Goal: Task Accomplishment & Management: Manage account settings

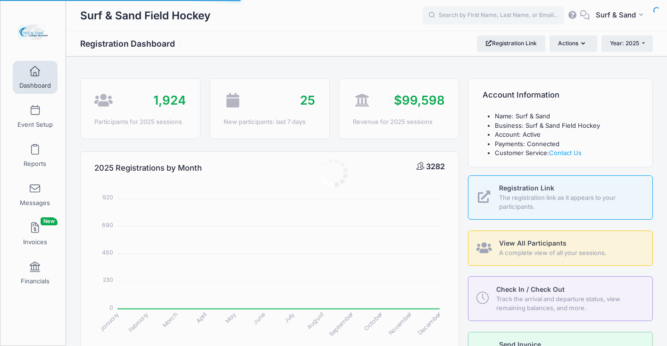
select select
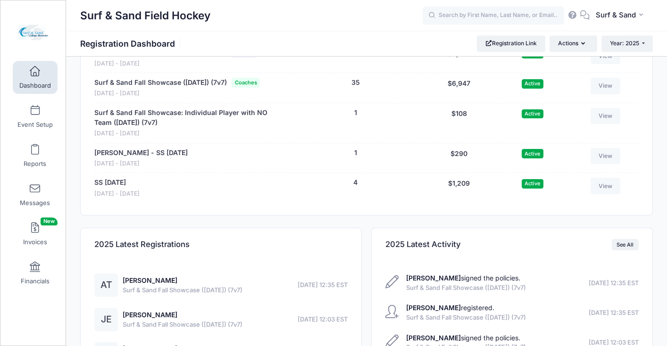
scroll to position [2024, 0]
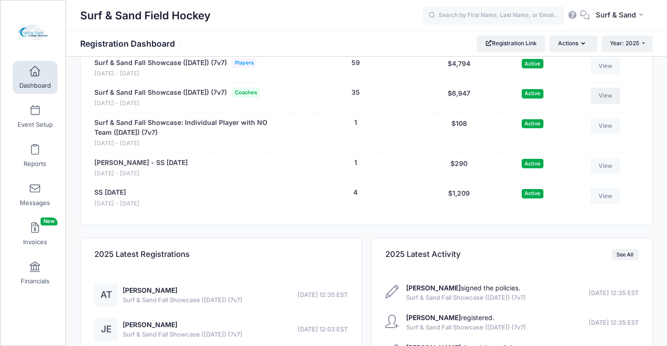
click at [607, 104] on link "View" at bounding box center [606, 96] width 30 height 16
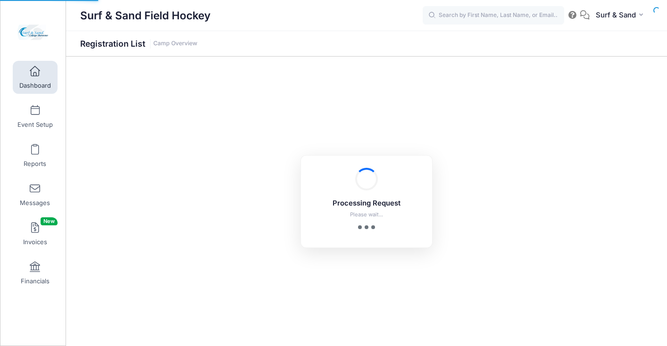
select select "10"
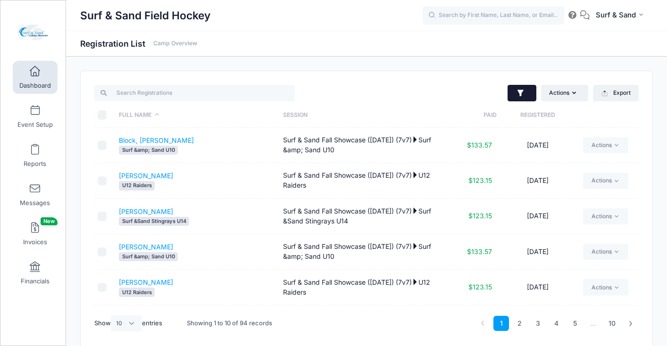
click at [517, 96] on icon "button" at bounding box center [520, 93] width 9 height 9
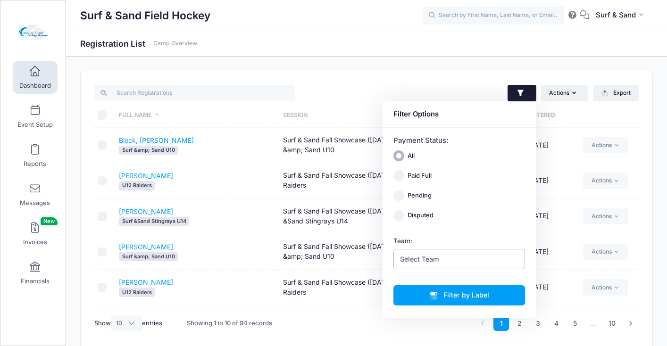
click at [451, 260] on span "Select Team" at bounding box center [459, 259] width 132 height 20
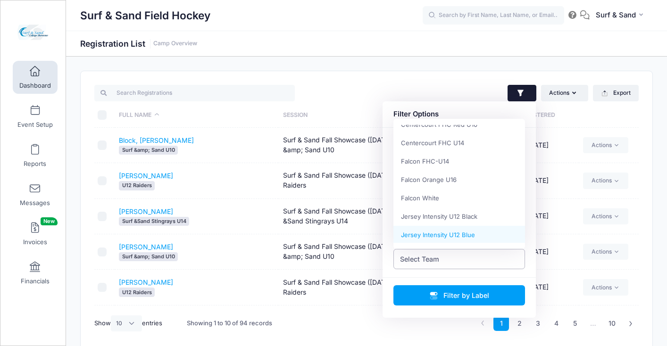
scroll to position [64, 0]
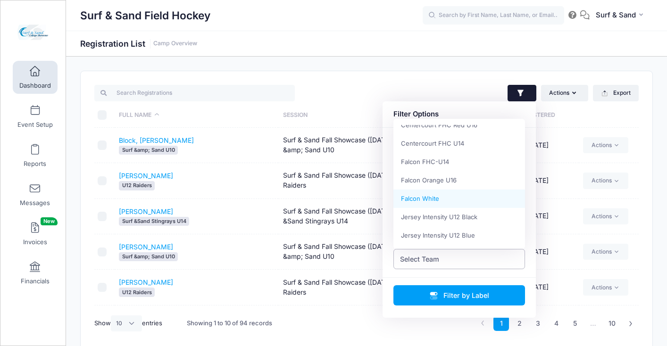
select select "Falcon White"
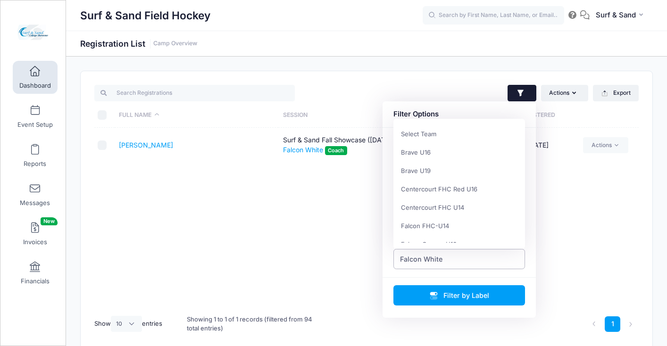
click at [442, 259] on span "Falcon White" at bounding box center [459, 259] width 132 height 20
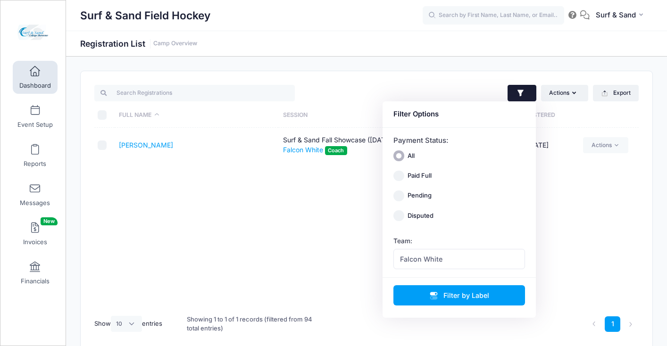
click at [286, 220] on div "Full Name Session Paid Registered Eden, Jennifer Surf & Sand Fall Showcase (Nov…" at bounding box center [366, 218] width 544 height 181
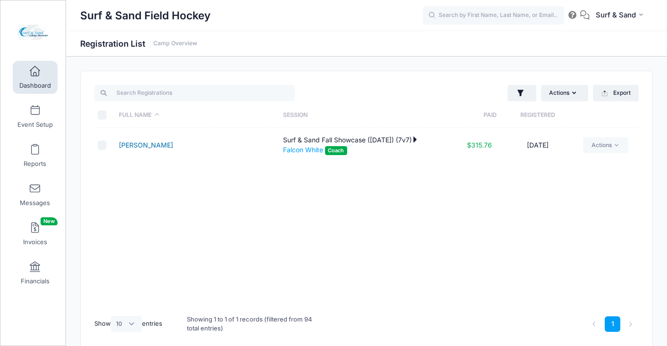
click at [156, 145] on link "[PERSON_NAME]" at bounding box center [146, 145] width 54 height 8
click at [35, 73] on span at bounding box center [35, 72] width 0 height 10
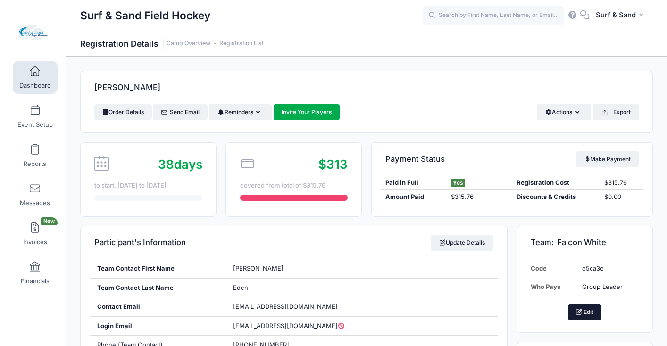
click at [581, 318] on button "Edit" at bounding box center [585, 312] width 34 height 16
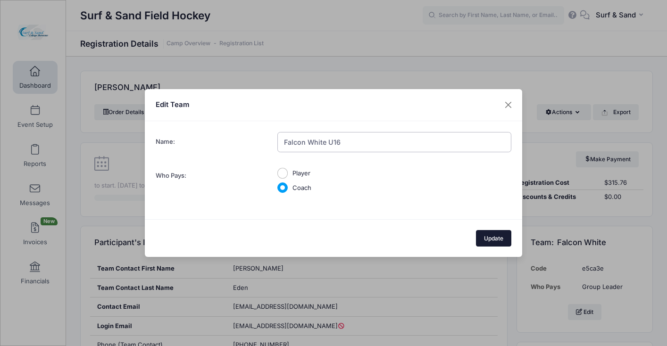
type input "Falcon White U16"
click at [496, 239] on button "Update" at bounding box center [494, 238] width 36 height 16
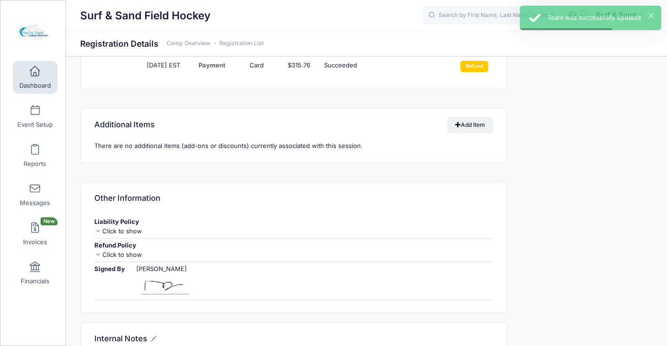
scroll to position [712, 0]
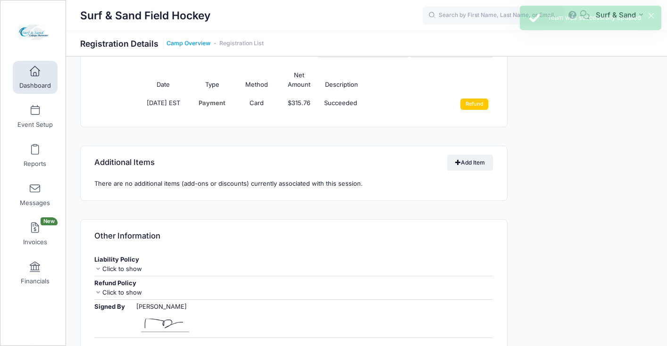
click at [189, 43] on link "Camp Overview" at bounding box center [189, 43] width 44 height 7
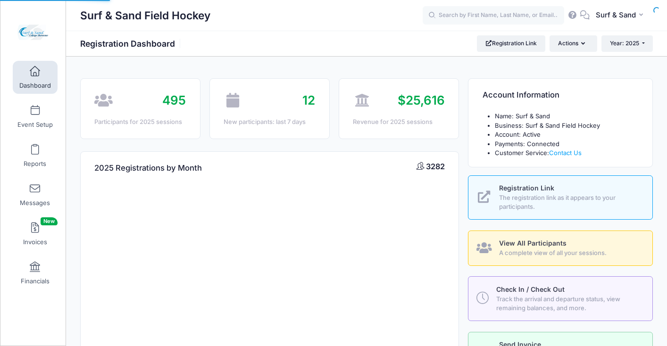
select select
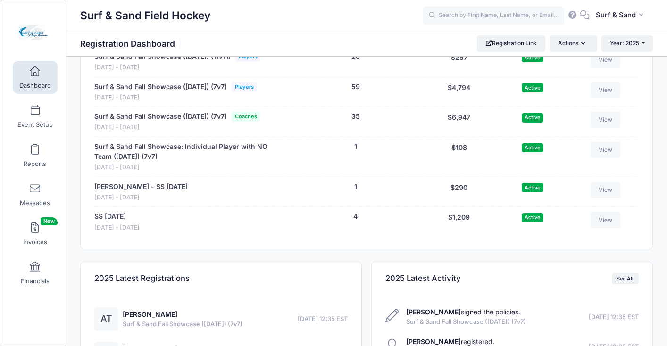
scroll to position [1935, 0]
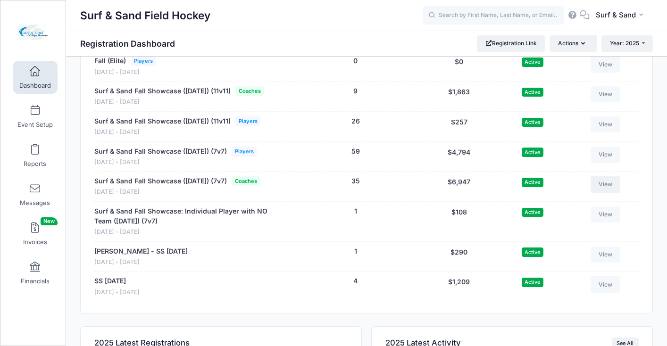
click at [604, 193] on link "View" at bounding box center [606, 184] width 30 height 16
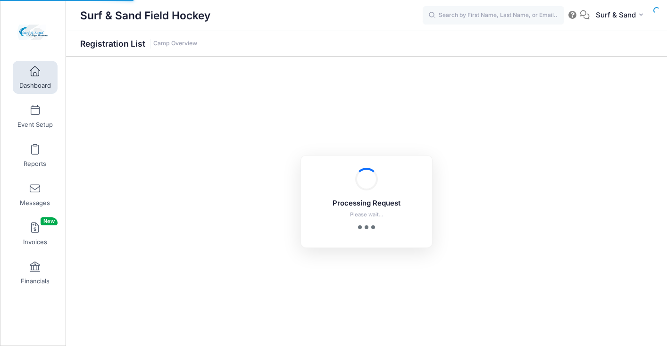
select select "10"
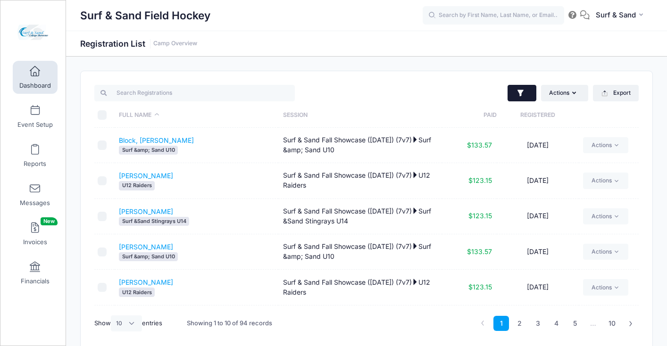
click at [516, 92] on icon "button" at bounding box center [520, 93] width 9 height 9
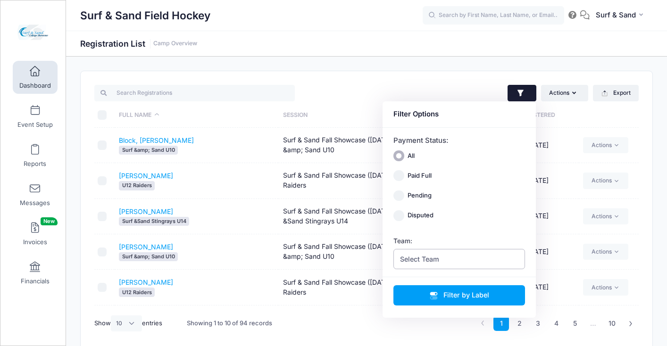
click at [466, 264] on span "Select Team" at bounding box center [459, 259] width 132 height 20
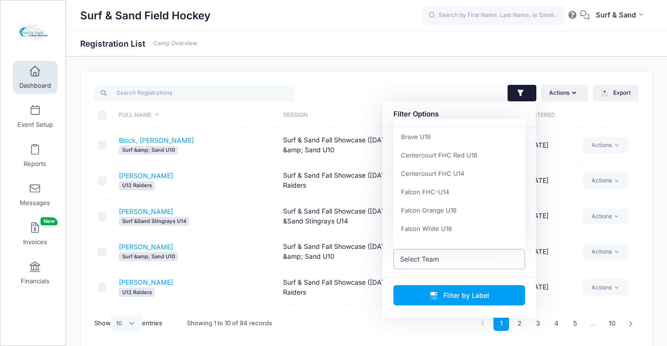
scroll to position [62, 0]
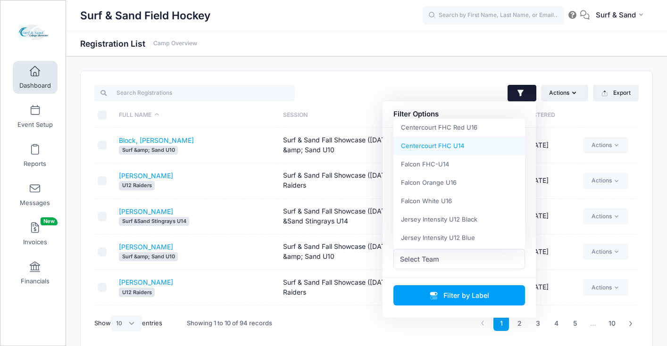
click at [392, 67] on div "Surf & Sand Field Hockey Registration List Camp Overview" at bounding box center [366, 211] width 601 height 309
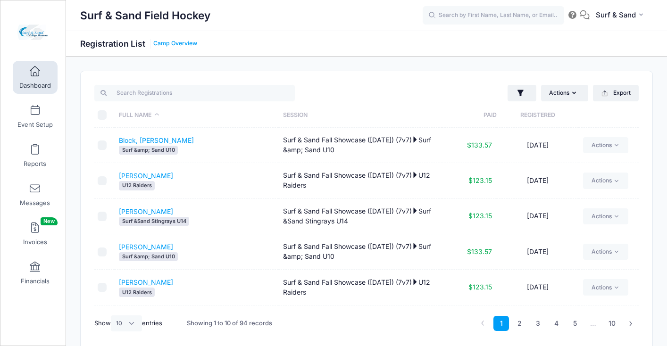
click at [190, 42] on link "Camp Overview" at bounding box center [175, 43] width 44 height 7
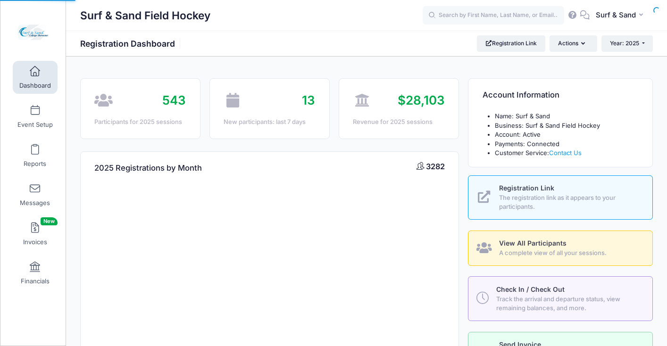
select select
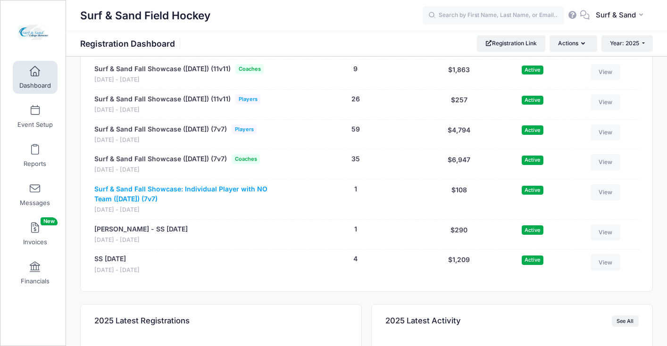
scroll to position [1949, 0]
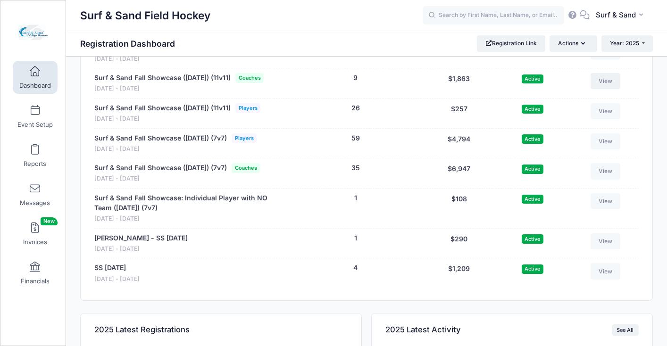
click at [598, 89] on link "View" at bounding box center [606, 81] width 30 height 16
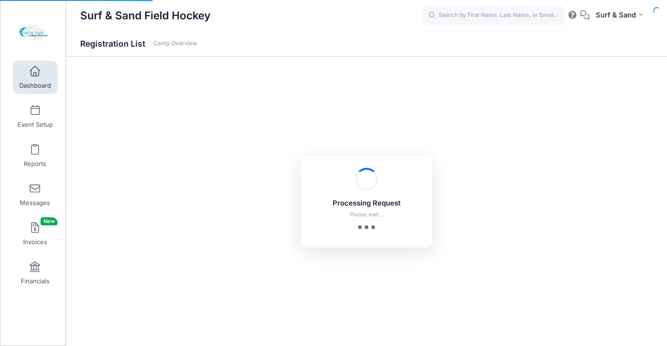
select select "10"
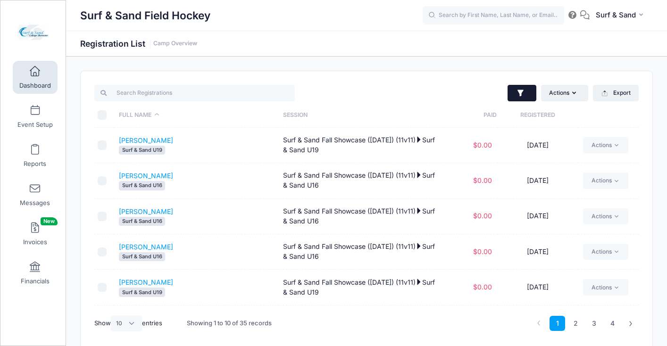
click at [524, 96] on icon "button" at bounding box center [520, 93] width 9 height 9
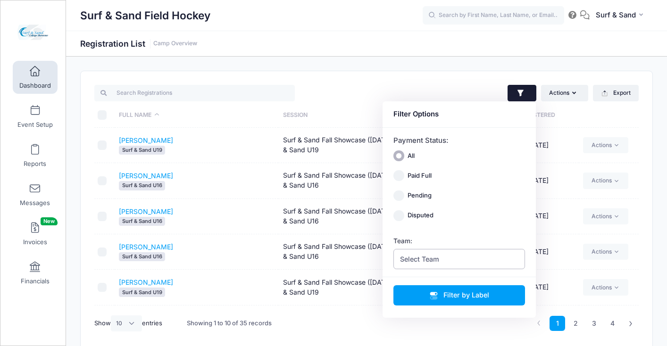
click at [450, 255] on span "Select Team" at bounding box center [459, 259] width 132 height 20
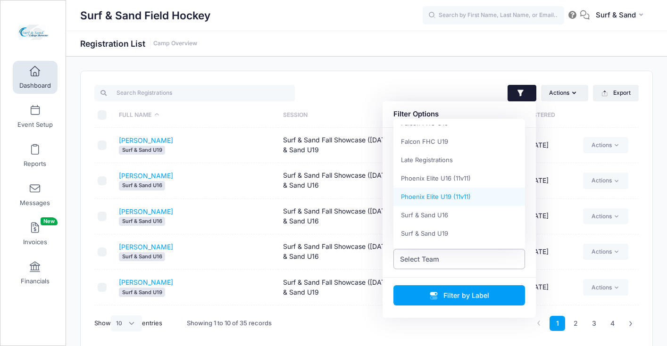
scroll to position [27, 0]
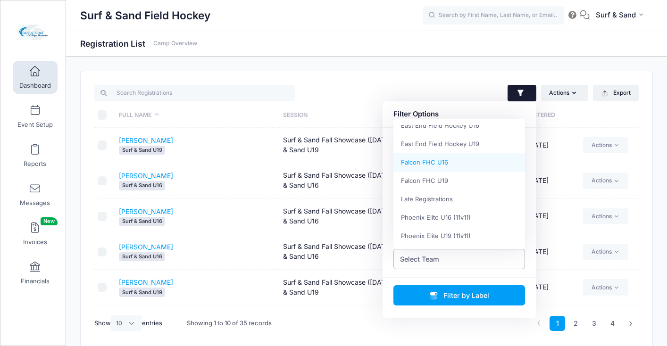
select select "Falcon FHC U16"
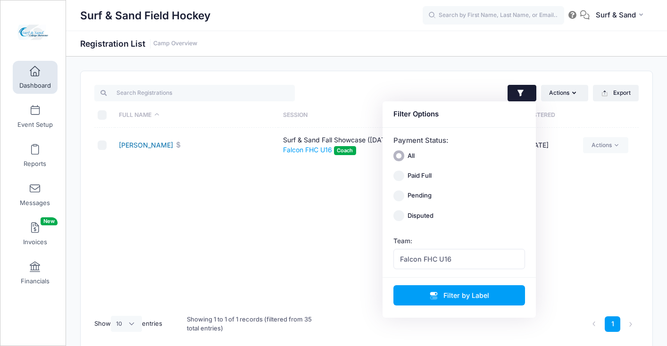
click at [149, 143] on link "M Eden, Jennifer" at bounding box center [146, 145] width 54 height 8
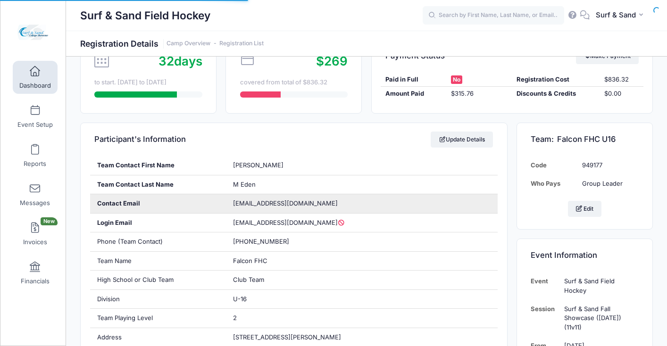
scroll to position [126, 0]
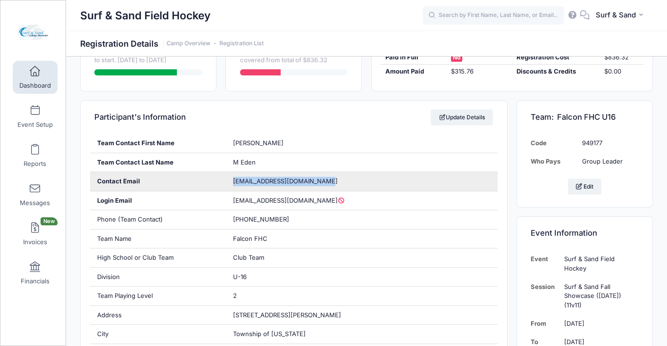
drag, startPoint x: 322, startPoint y: 182, endPoint x: 208, endPoint y: 180, distance: 114.2
click at [207, 181] on div "Contact Email [EMAIL_ADDRESS][DOMAIN_NAME]" at bounding box center [294, 181] width 408 height 19
copy div "[EMAIL_ADDRESS][DOMAIN_NAME]"
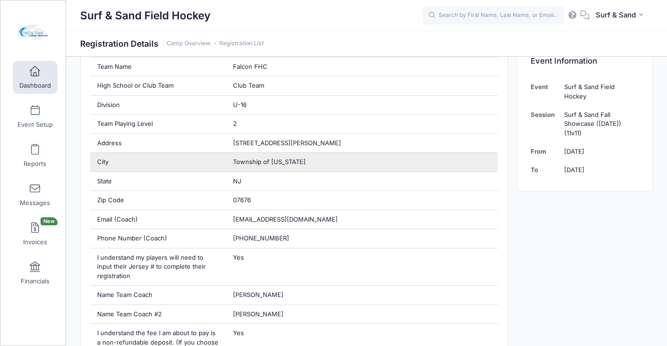
scroll to position [0, 0]
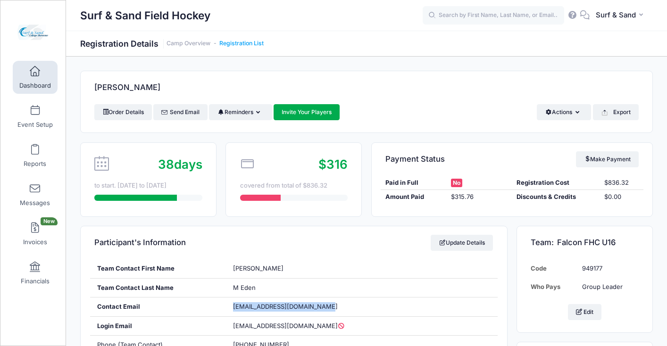
click at [248, 42] on link "Registration List" at bounding box center [241, 43] width 44 height 7
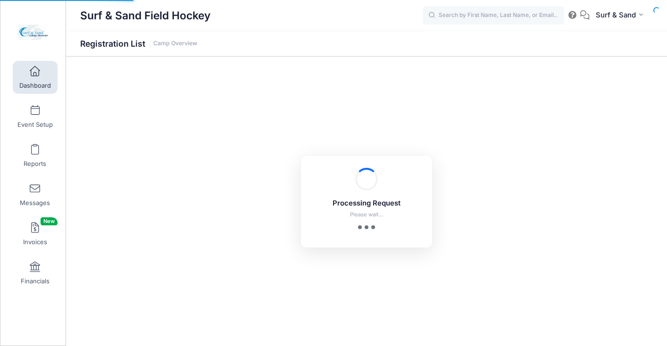
select select "10"
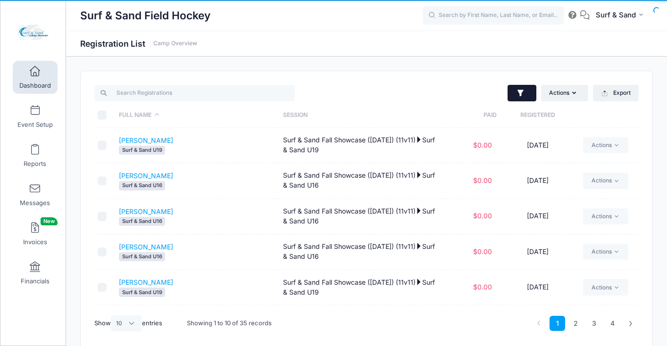
click at [519, 92] on icon "button" at bounding box center [521, 93] width 6 height 7
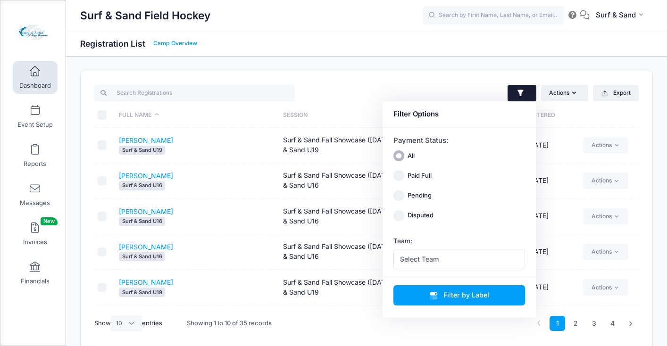
click at [174, 46] on link "Camp Overview" at bounding box center [175, 43] width 44 height 7
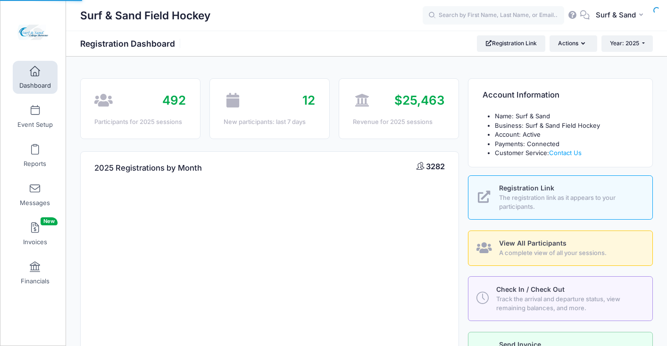
select select
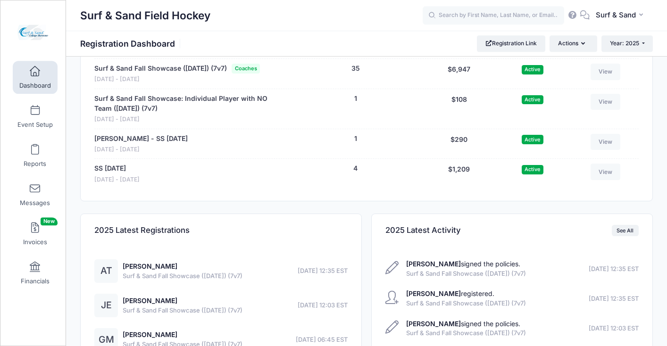
scroll to position [1973, 0]
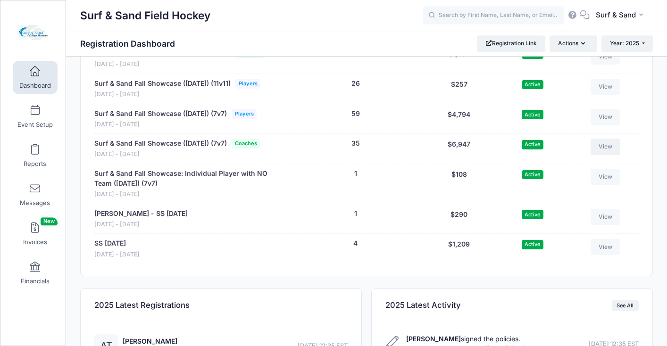
click at [611, 155] on link "View" at bounding box center [606, 147] width 30 height 16
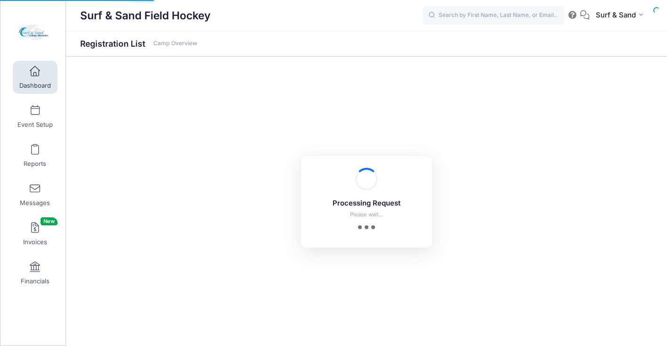
select select "10"
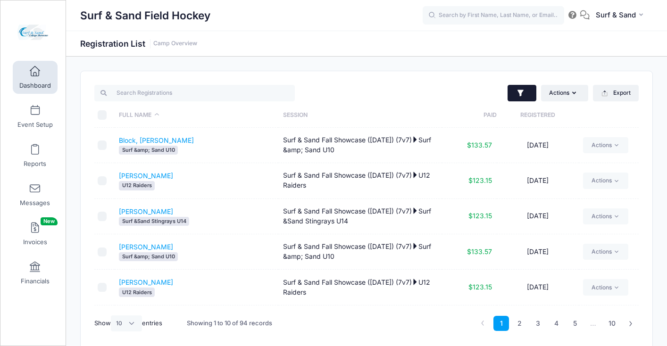
click at [519, 92] on icon "button" at bounding box center [521, 93] width 6 height 7
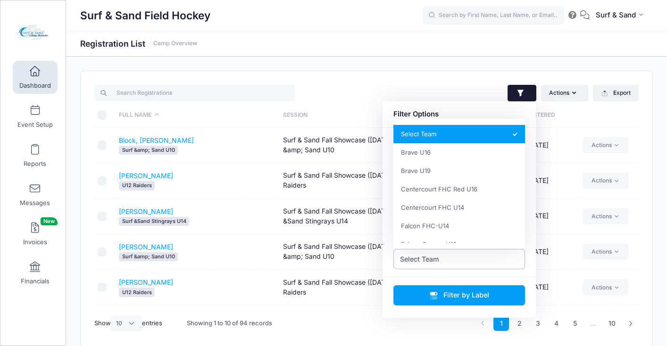
click at [459, 259] on span "Select Team" at bounding box center [459, 259] width 132 height 20
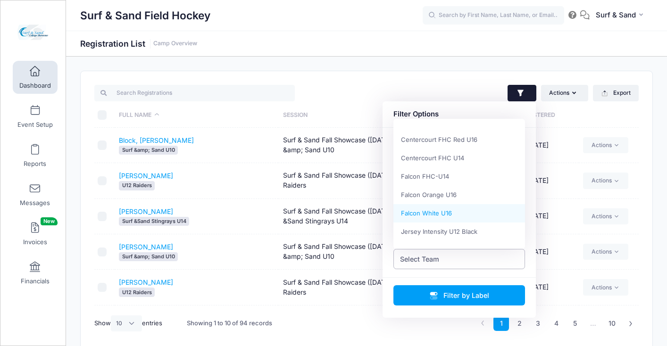
scroll to position [49, 0]
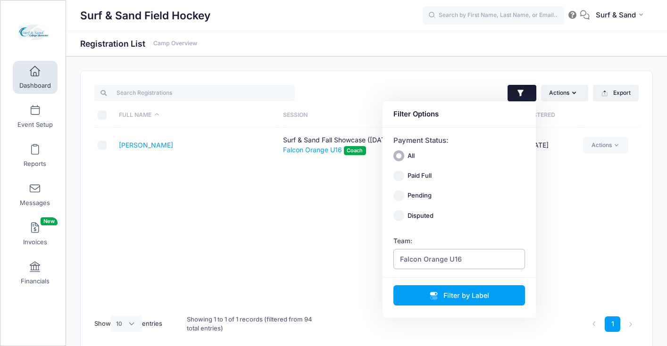
click at [435, 258] on span "Falcon Orange U16" at bounding box center [431, 259] width 62 height 10
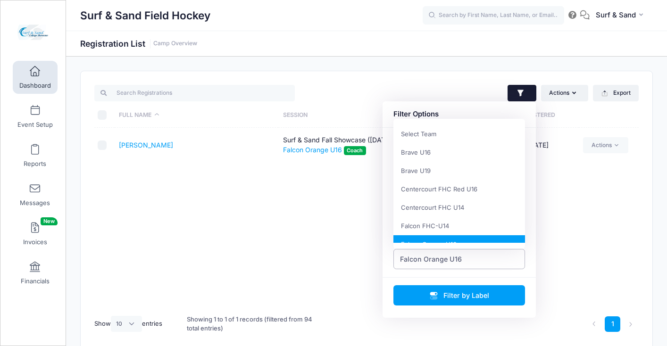
scroll to position [92, 0]
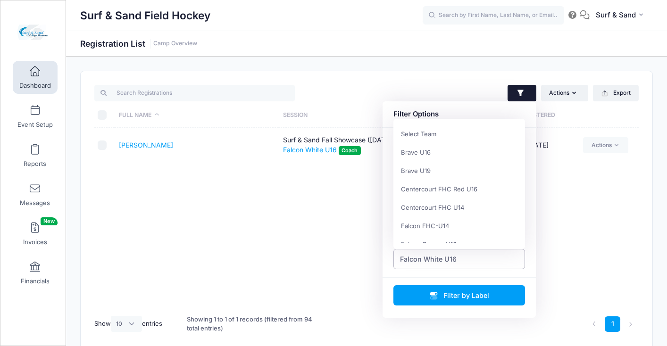
click at [435, 265] on span "Falcon White U16" at bounding box center [459, 259] width 132 height 20
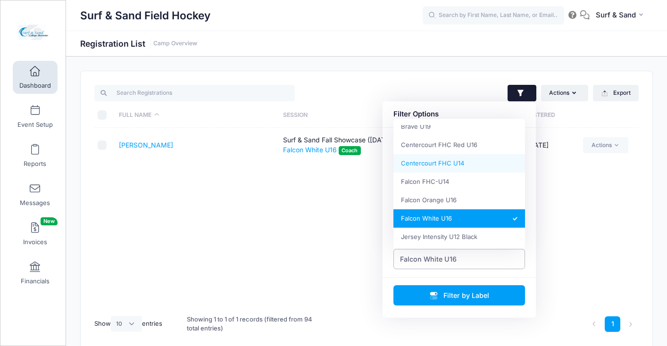
scroll to position [45, 0]
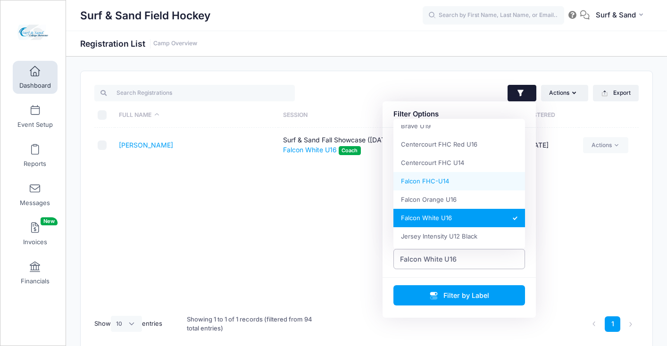
select select "Falcon FHC-U14"
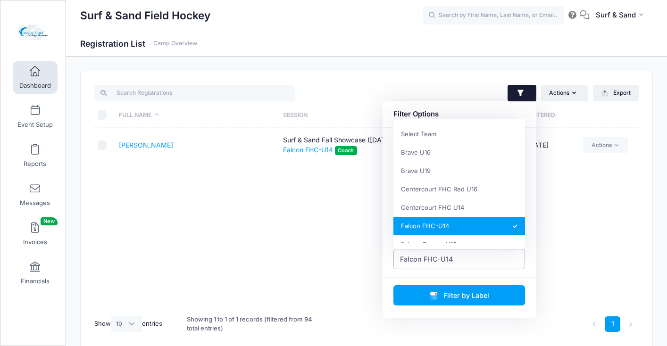
click at [448, 260] on span "Falcon FHC-U14" at bounding box center [426, 259] width 53 height 10
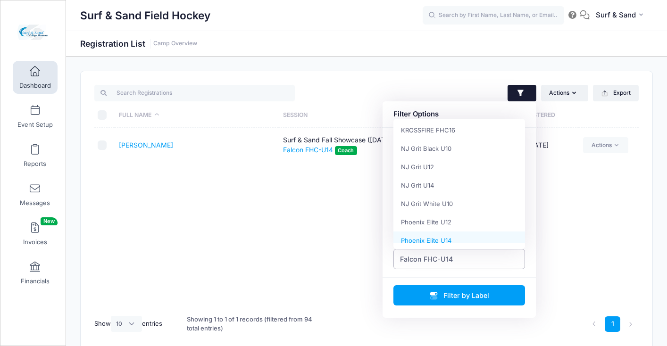
scroll to position [291, 0]
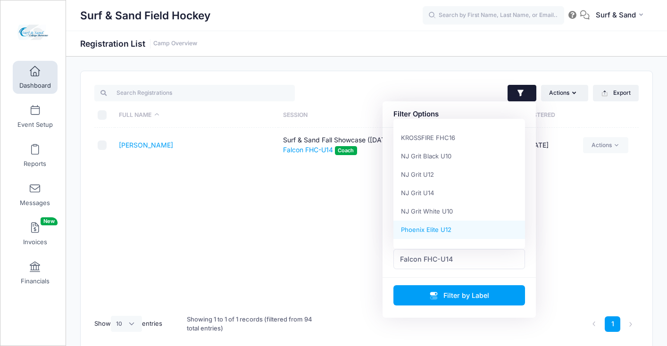
click at [264, 246] on div "Full Name Session Paid Registered Eden, Jennifer Surf & Sand Fall Showcase (Nov…" at bounding box center [366, 218] width 544 height 181
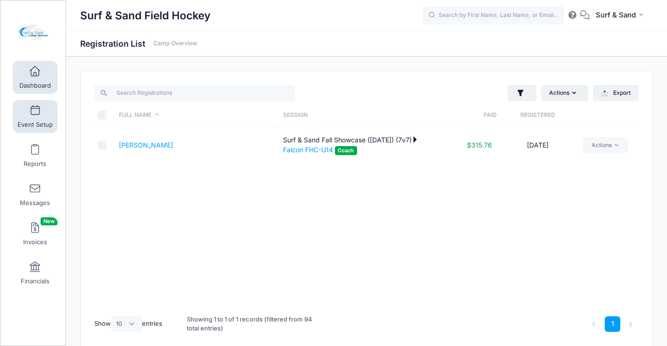
click at [31, 112] on link "Event Setup" at bounding box center [35, 116] width 45 height 33
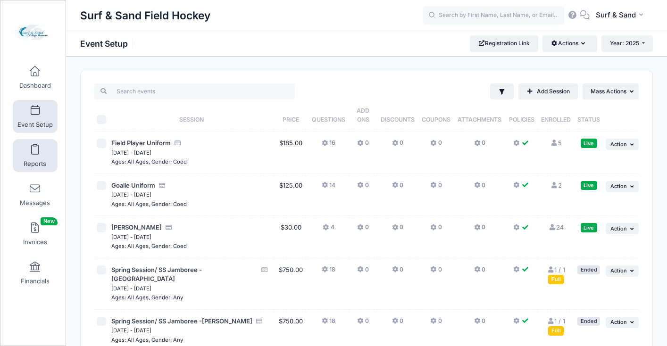
click at [35, 155] on span at bounding box center [35, 150] width 0 height 10
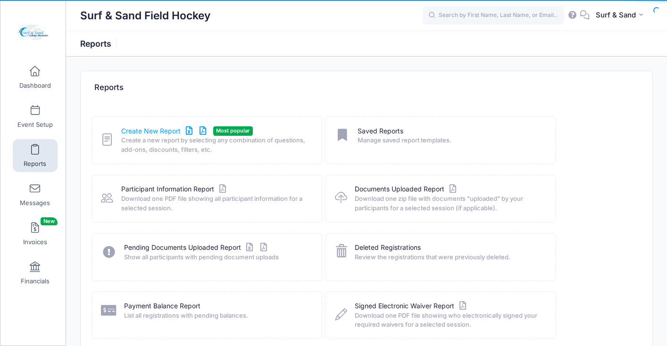
click at [163, 133] on link "Create New Report" at bounding box center [165, 131] width 88 height 10
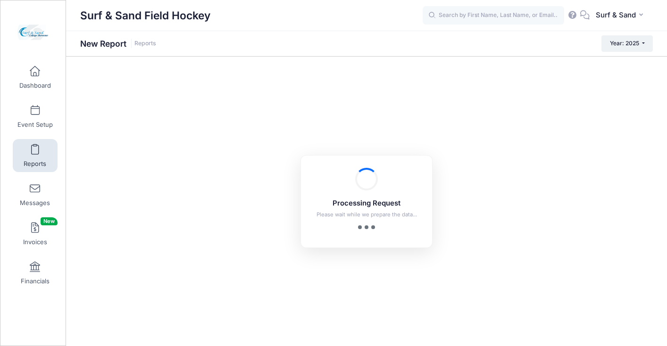
checkbox input "true"
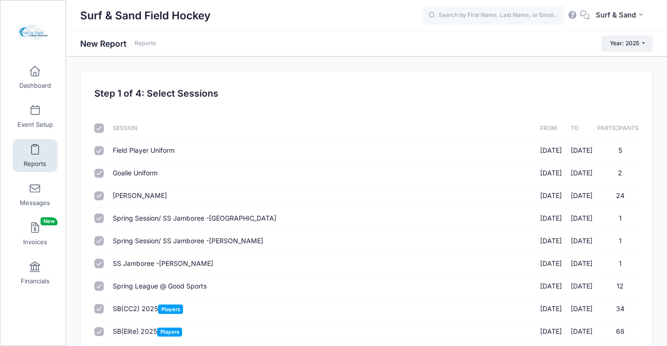
click at [101, 129] on input "checkbox" at bounding box center [98, 128] width 9 height 9
checkbox input "false"
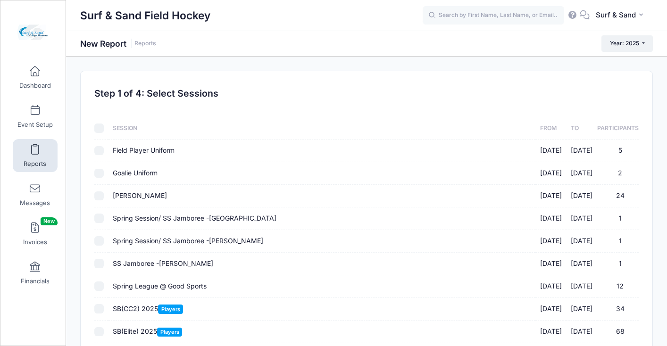
checkbox input "false"
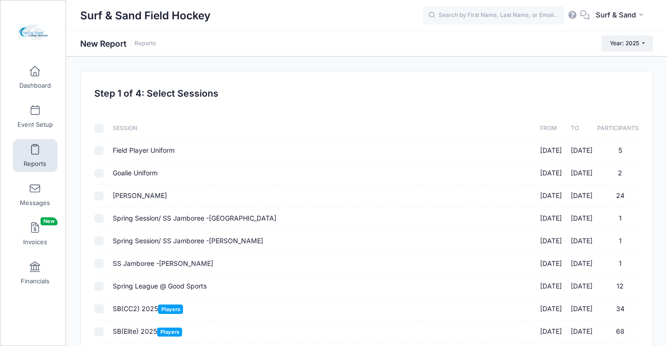
checkbox input "false"
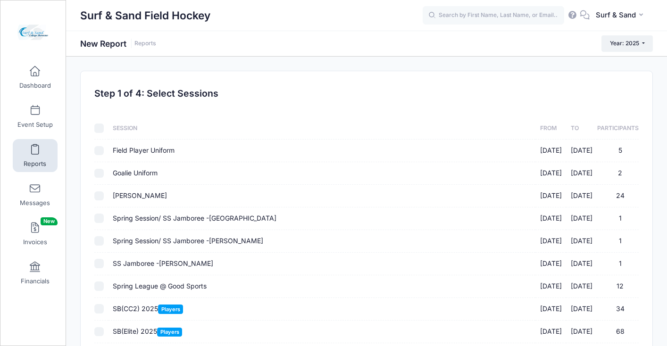
checkbox input "false"
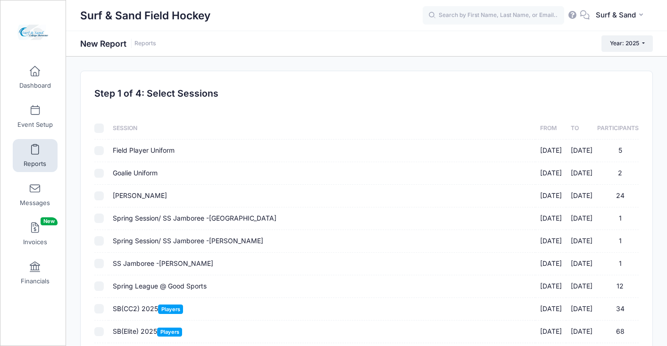
checkbox input "false"
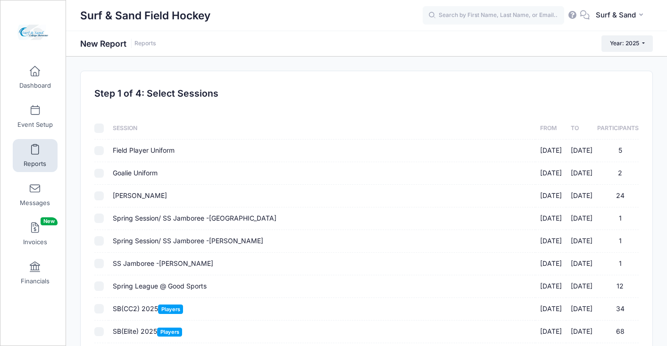
checkbox input "false"
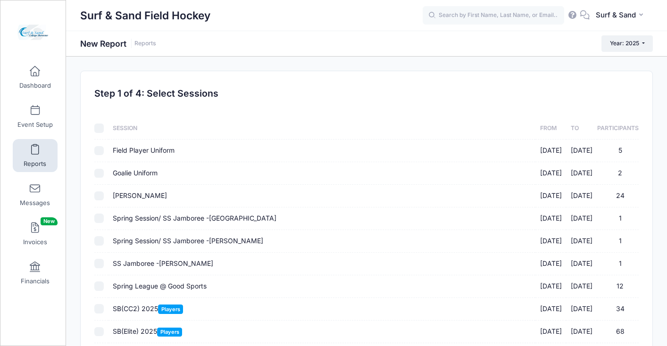
checkbox input "false"
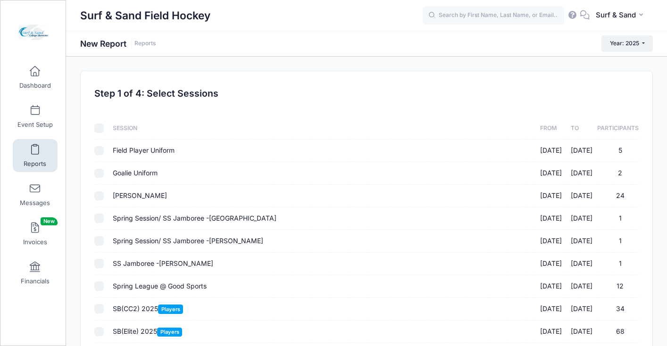
checkbox input "false"
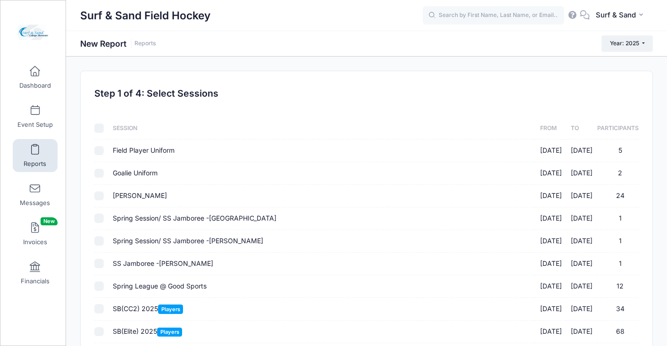
checkbox input "false"
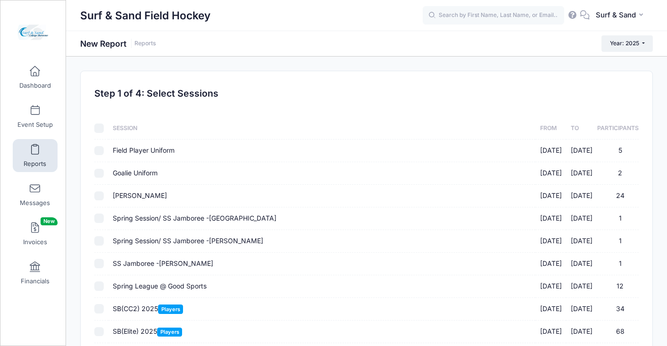
checkbox input "false"
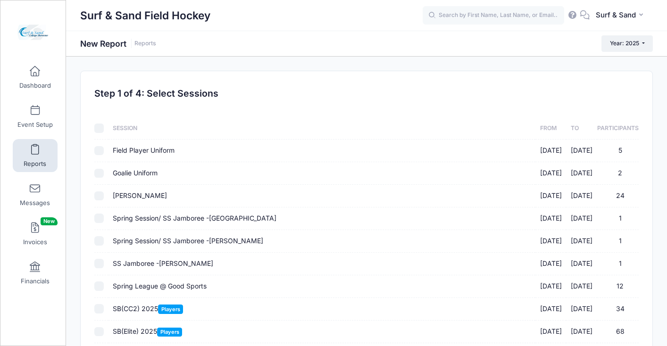
checkbox input "false"
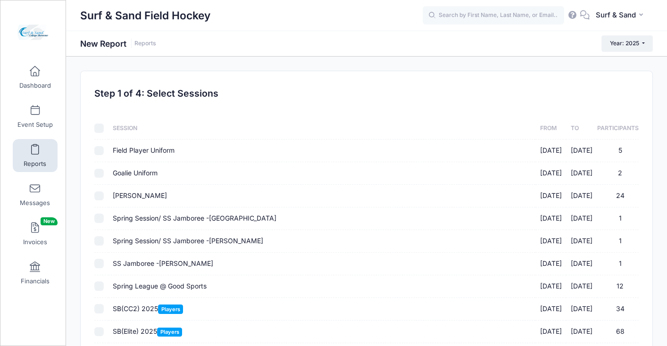
checkbox input "false"
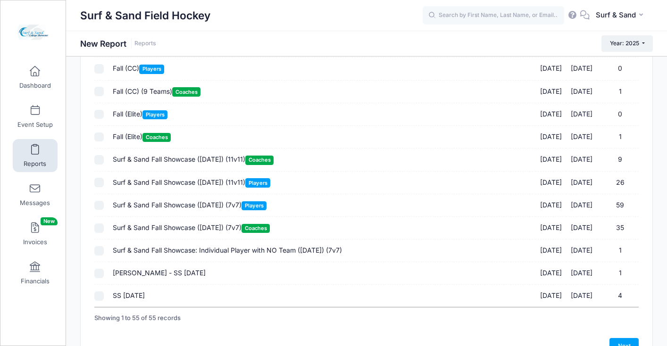
scroll to position [1039, 0]
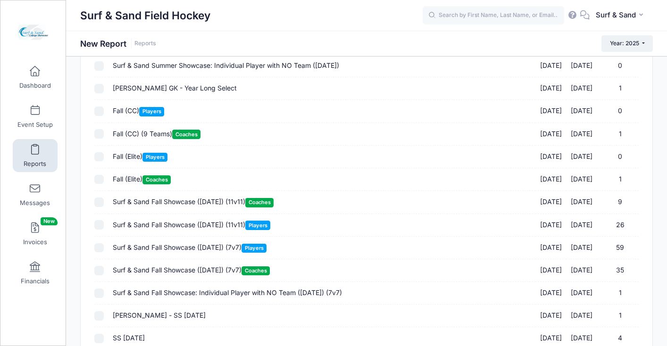
click at [172, 204] on span "Surf & Sand Fall Showcase (Nov 16, 2025) (11v11) Coaches" at bounding box center [193, 202] width 161 height 8
click at [104, 204] on input "Surf & Sand Fall Showcase (Nov 16, 2025) (11v11) Coaches 11/16/2025 - 11/16/202…" at bounding box center [98, 202] width 9 height 9
checkbox input "true"
click at [203, 272] on span "Surf & Sand Fall Showcase (Nov 16, 2025) (7v7) Coaches" at bounding box center [191, 270] width 157 height 8
click at [104, 272] on input "Surf & Sand Fall Showcase (Nov 16, 2025) (7v7) Coaches 11/16/2025 - 11/16/2025 …" at bounding box center [98, 270] width 9 height 9
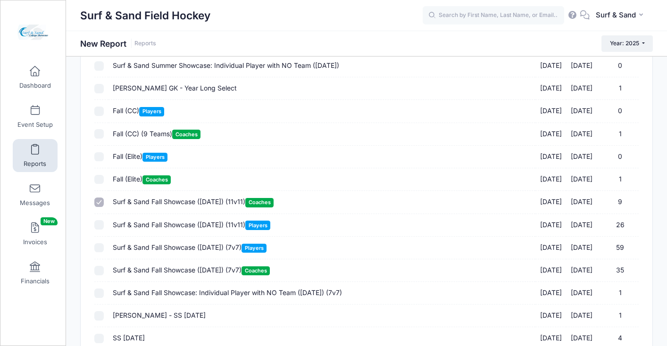
checkbox input "true"
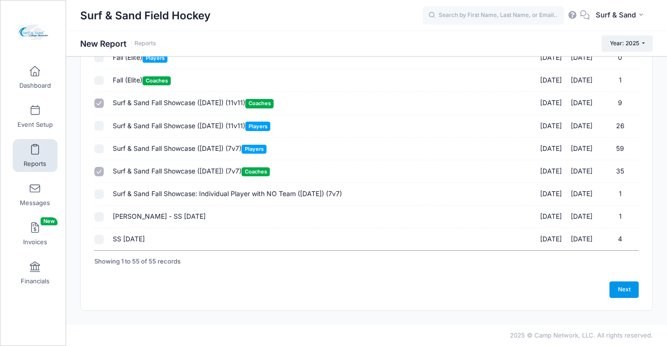
click at [624, 288] on link "Next" at bounding box center [624, 290] width 29 height 16
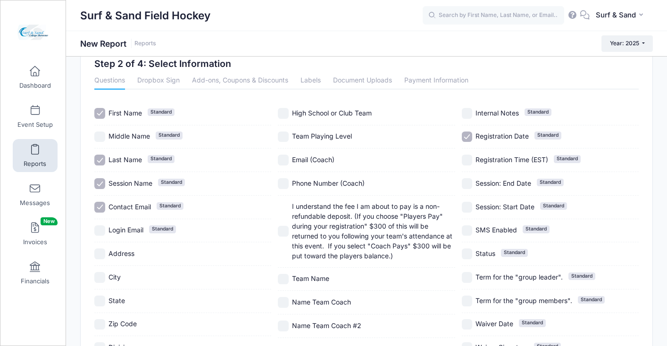
scroll to position [31, 0]
click at [318, 131] on span "Team Playing Level" at bounding box center [322, 135] width 60 height 8
checkbox input "true"
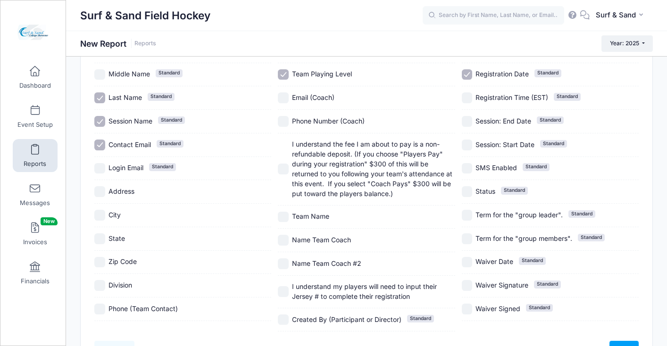
scroll to position [147, 0]
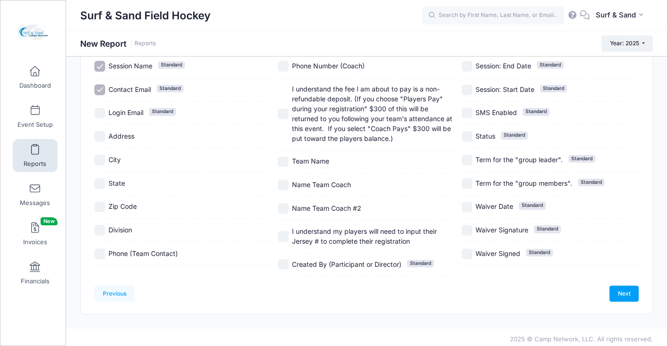
click at [113, 160] on span "City" at bounding box center [115, 160] width 12 height 8
checkbox input "true"
click at [114, 183] on span "State" at bounding box center [117, 183] width 17 height 8
checkbox input "true"
click at [119, 210] on span "Zip Code" at bounding box center [123, 206] width 28 height 8
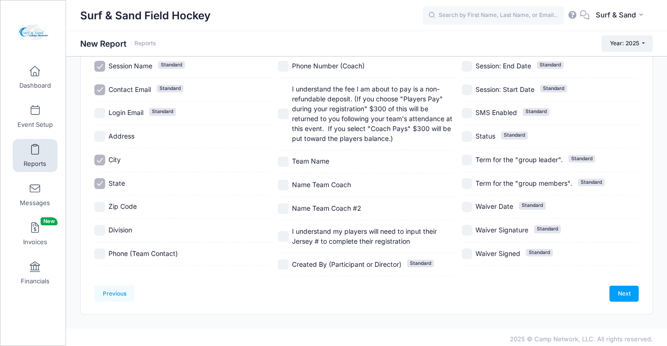
checkbox input "true"
click at [121, 233] on span "Division" at bounding box center [121, 230] width 24 height 8
checkbox input "true"
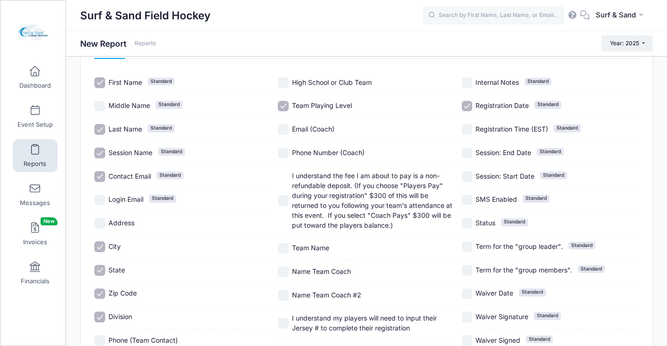
scroll to position [29, 0]
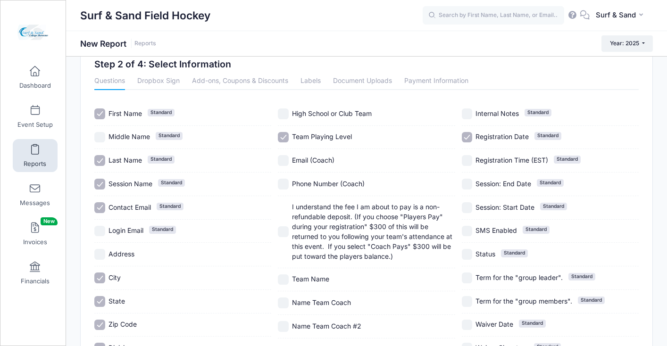
click at [324, 275] on span "Team Name" at bounding box center [310, 279] width 37 height 8
checkbox input "true"
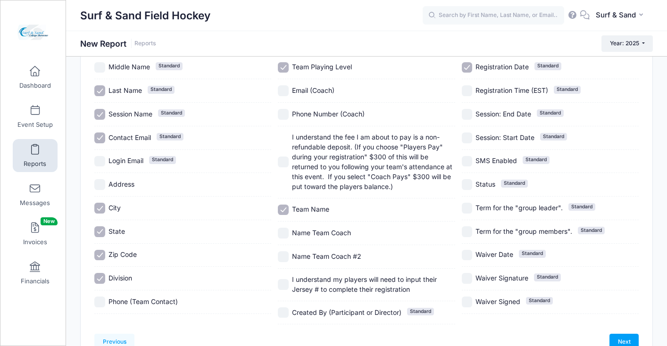
scroll to position [147, 0]
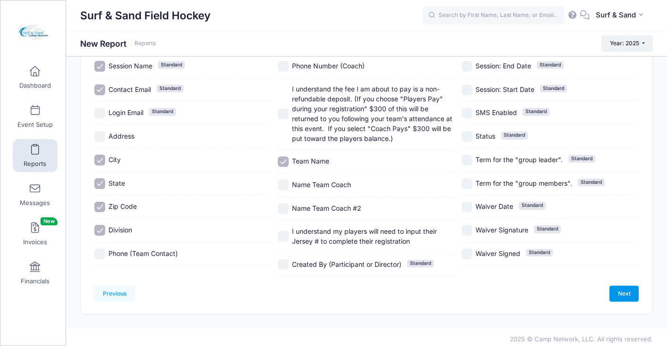
click at [616, 287] on link "Next" at bounding box center [624, 294] width 29 height 16
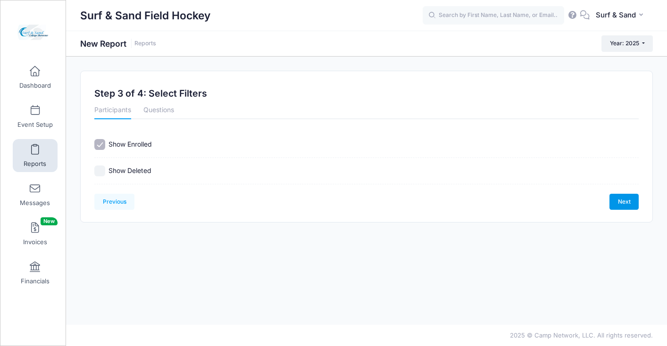
scroll to position [0, 0]
click at [617, 206] on link "Next" at bounding box center [624, 202] width 29 height 16
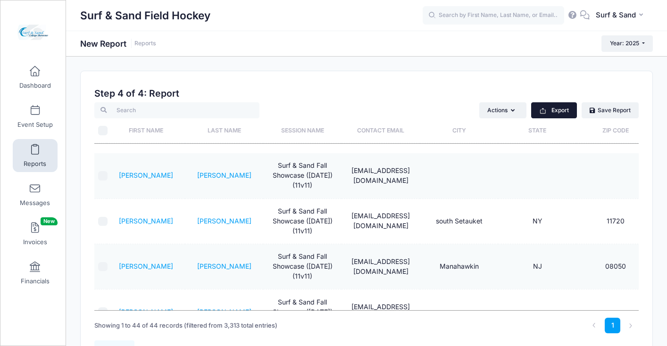
click at [558, 113] on button "Export" at bounding box center [554, 110] width 46 height 16
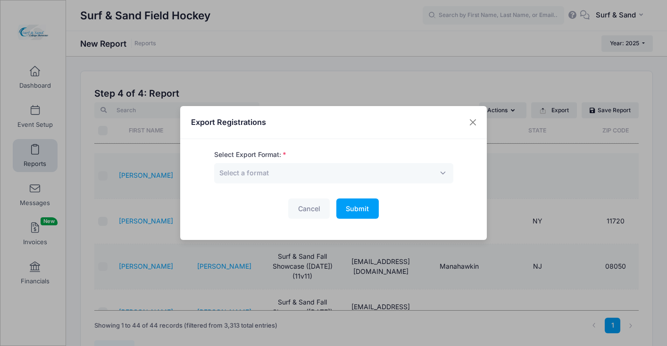
click at [369, 159] on div "Select Export Format: Excel CSV Print Select a format" at bounding box center [333, 166] width 239 height 33
click at [369, 172] on span "Select a format" at bounding box center [333, 173] width 239 height 20
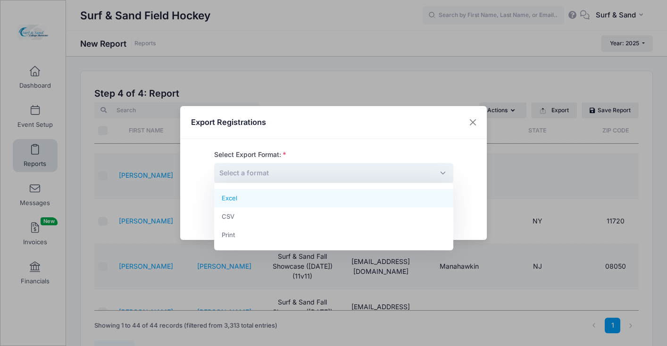
select select "excel"
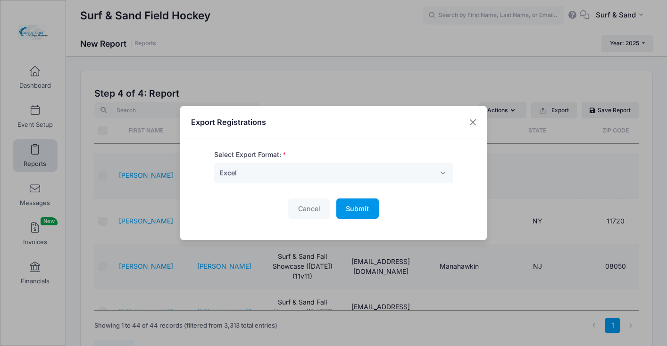
click at [367, 213] on span "Submit" at bounding box center [357, 209] width 23 height 8
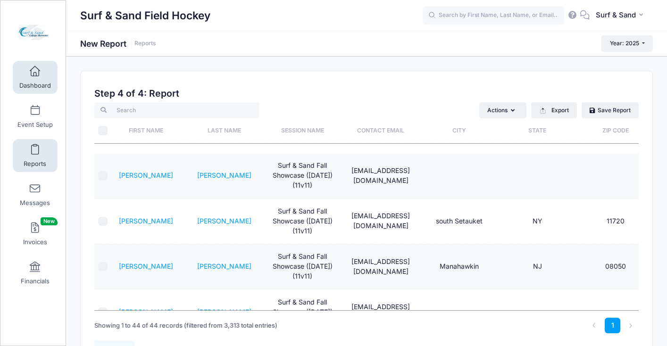
click at [35, 75] on span at bounding box center [35, 72] width 0 height 10
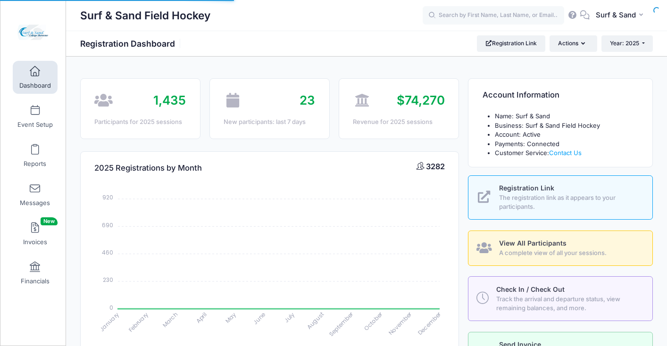
select select
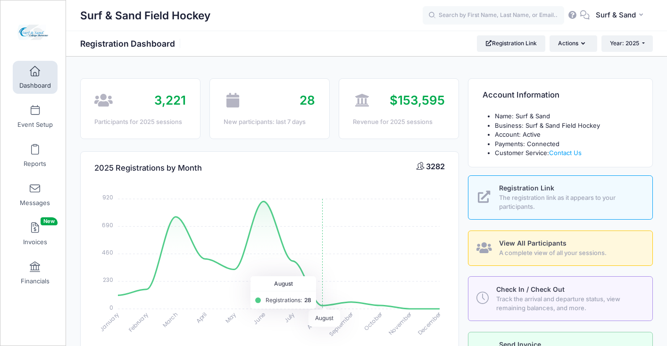
scroll to position [105, 0]
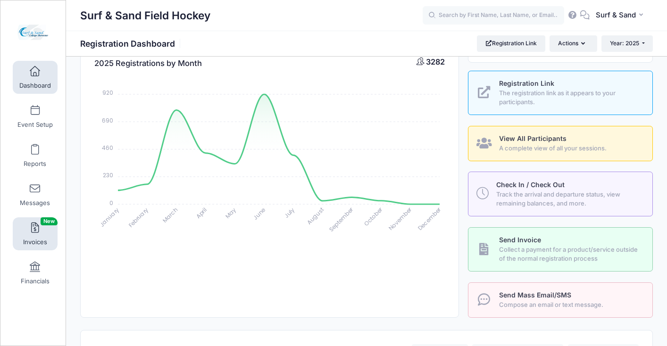
click at [35, 232] on span at bounding box center [35, 228] width 0 height 10
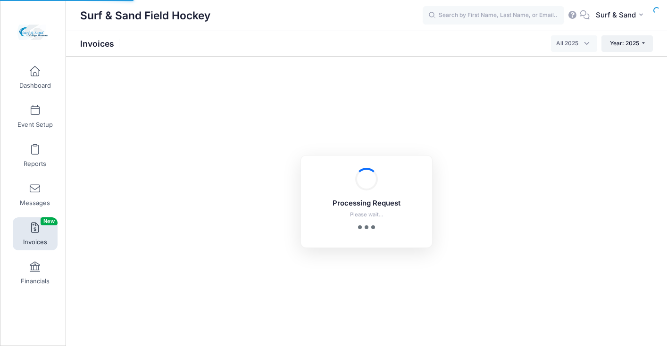
select select
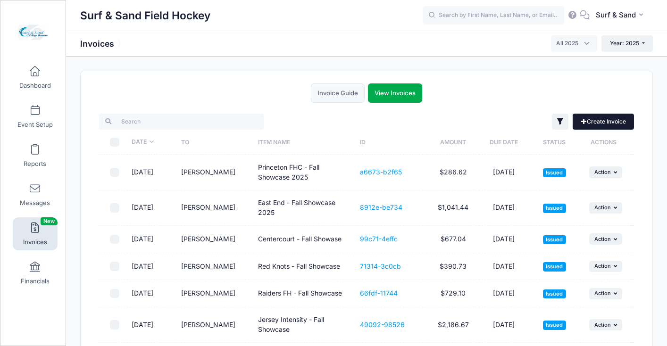
click at [612, 121] on link "Create Invoice" at bounding box center [603, 122] width 61 height 16
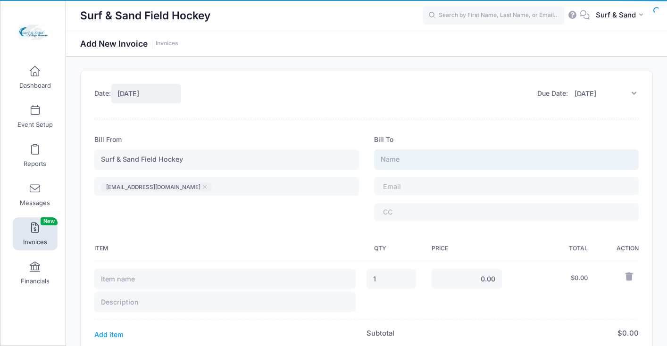
click at [418, 161] on input "text" at bounding box center [506, 160] width 265 height 20
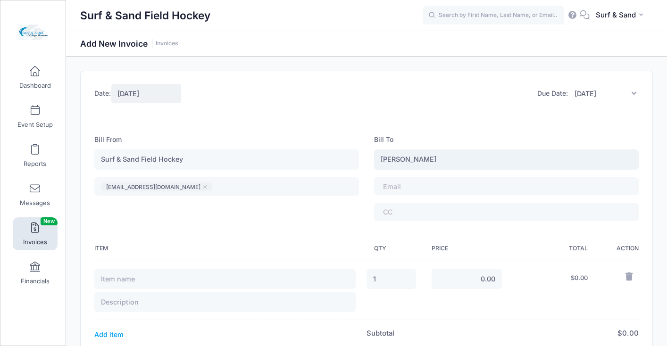
type input "[PERSON_NAME]"
click at [400, 185] on span at bounding box center [409, 187] width 52 height 8
click at [593, 94] on input "10/15/2025" at bounding box center [603, 94] width 71 height 20
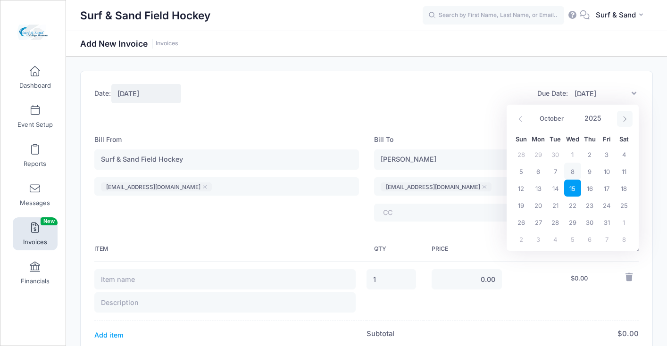
click at [624, 113] on span at bounding box center [625, 119] width 16 height 16
select select "10"
click at [592, 189] on span "13" at bounding box center [589, 188] width 17 height 17
type input "[DATE]"
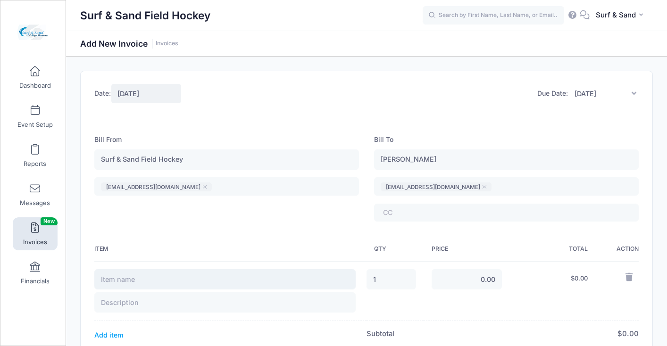
click at [146, 277] on input "text" at bounding box center [224, 279] width 261 height 20
type input "Falcon FHC - Fall College Showcase 2025"
click at [128, 305] on input "text" at bounding box center [224, 303] width 261 height 20
click at [191, 305] on input "Balance - 5 Teams (2 11v11) 3- 7v7)" at bounding box center [224, 303] width 261 height 20
click at [173, 303] on input "Balance - 5 Teams (2 11v11) (3- 7v7)" at bounding box center [224, 303] width 261 height 20
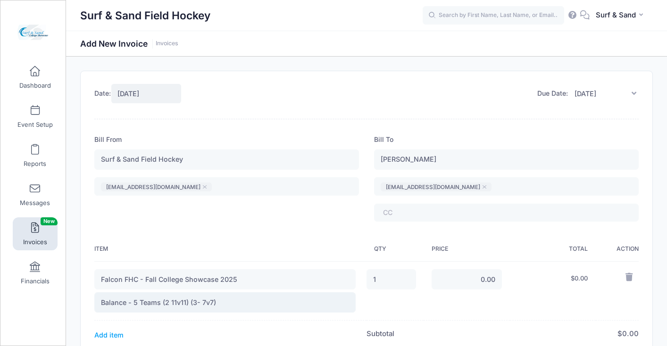
click at [172, 302] on input "Balance - 5 Teams (2 11v11) (3- 7v7)" at bounding box center [224, 303] width 261 height 20
type input "Balance - 5 Teams (2-11v11) (3- 7v7)"
drag, startPoint x: 392, startPoint y: 284, endPoint x: 360, endPoint y: 281, distance: 32.2
click at [367, 281] on input "1" at bounding box center [392, 279] width 50 height 20
click at [461, 280] on input "0.00" at bounding box center [467, 279] width 71 height 20
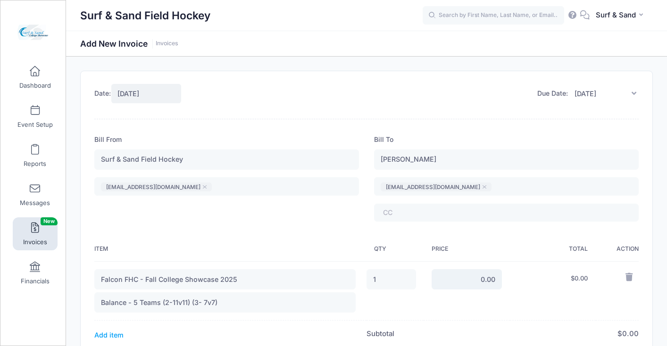
drag, startPoint x: 485, startPoint y: 281, endPoint x: 475, endPoint y: 281, distance: 9.4
click at [475, 281] on input "0.00" at bounding box center [467, 279] width 71 height 20
type input "2,125.00"
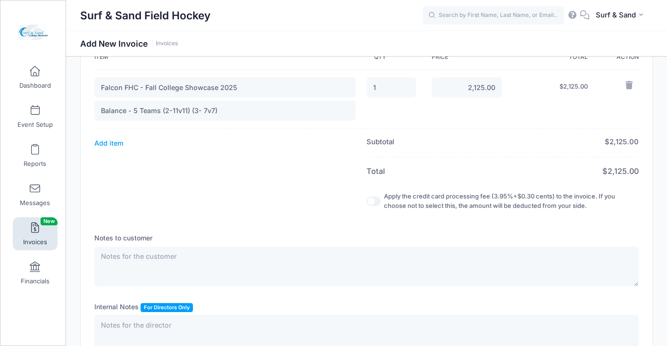
scroll to position [186, 0]
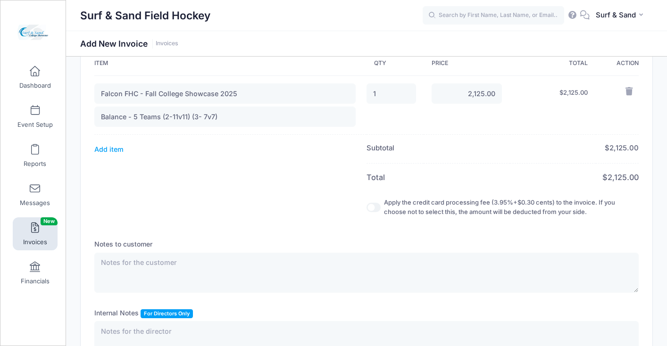
click at [377, 204] on input "Apply the credit card processing fee (3.95%+$0.30 cents) to the invoice. If you…" at bounding box center [374, 207] width 14 height 9
checkbox input "true"
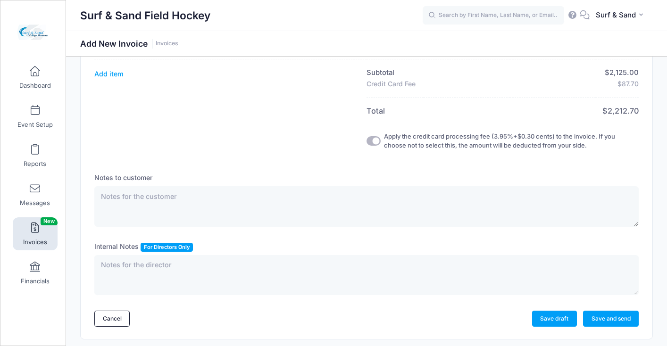
scroll to position [291, 0]
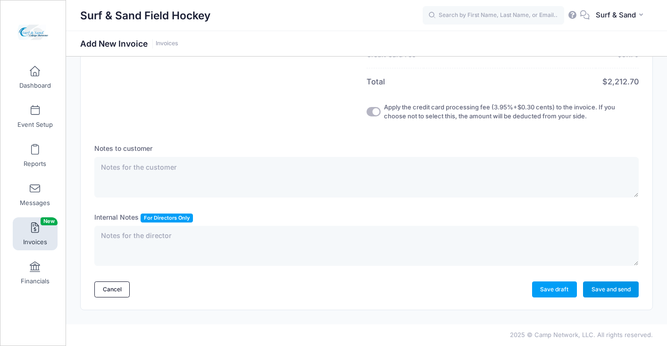
click at [613, 295] on link "Save and send" at bounding box center [611, 290] width 56 height 16
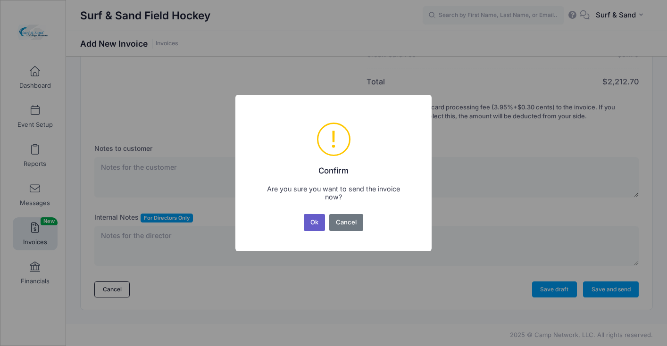
click at [307, 226] on button "Ok" at bounding box center [315, 222] width 22 height 17
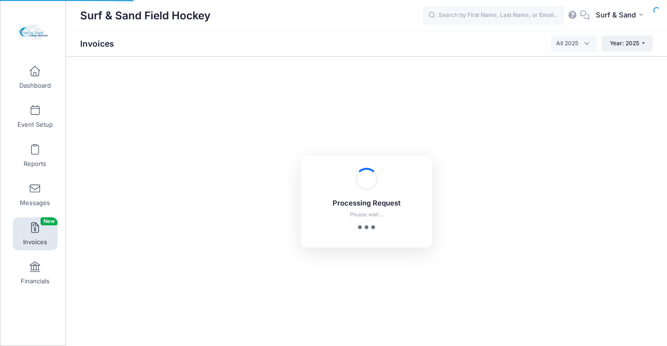
select select
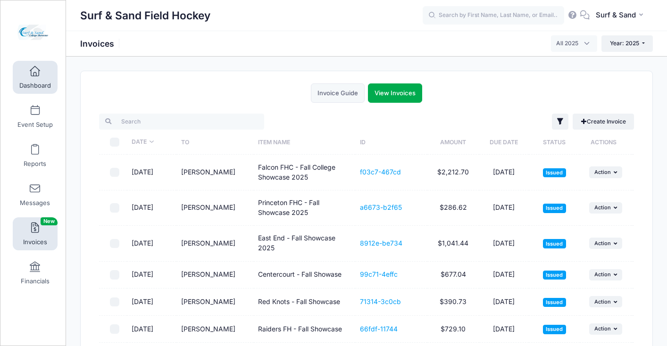
click at [35, 76] on span at bounding box center [35, 72] width 0 height 10
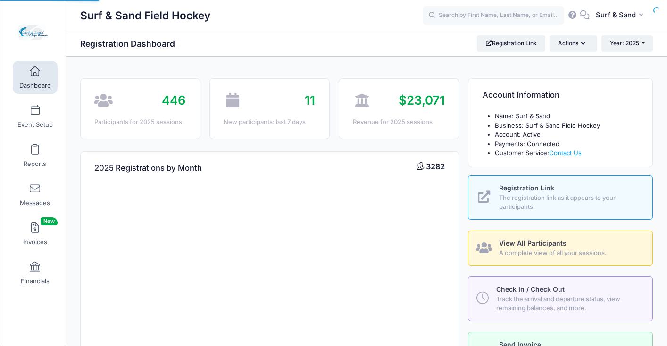
select select
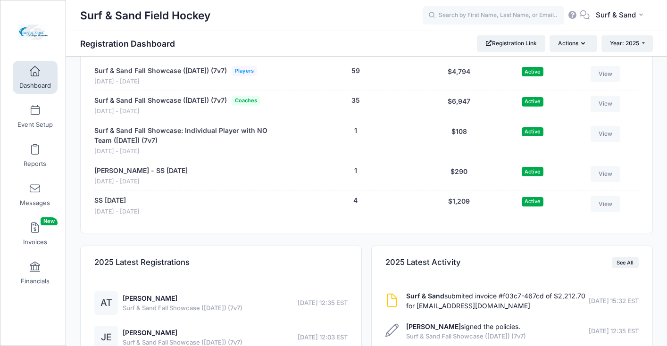
scroll to position [1970, 0]
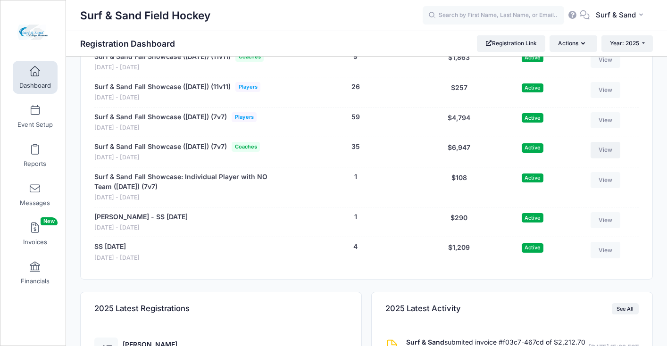
click at [604, 158] on link "View" at bounding box center [606, 150] width 30 height 16
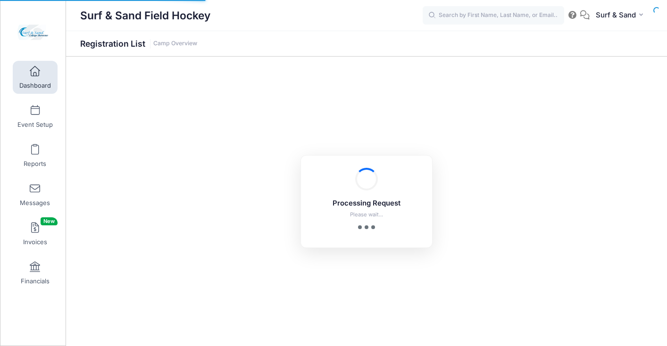
select select "10"
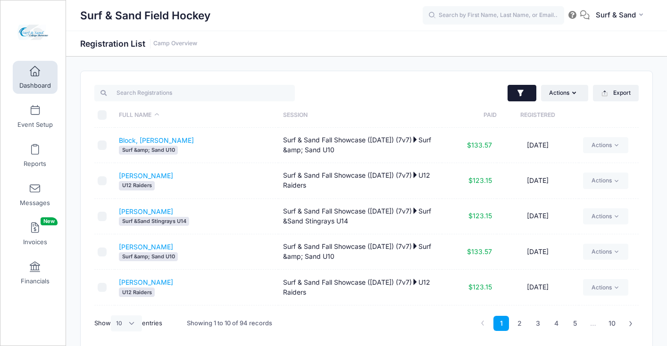
click at [512, 96] on button "button" at bounding box center [522, 93] width 29 height 17
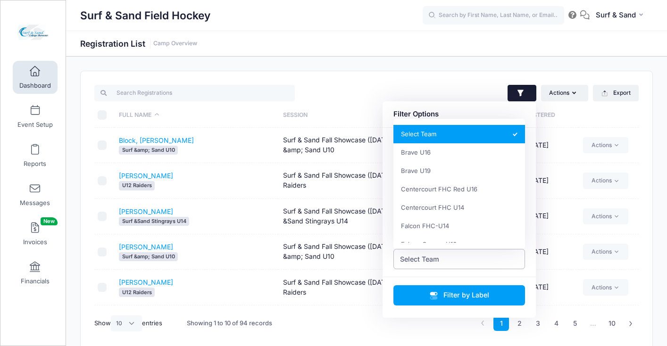
click at [449, 262] on span "Select Team" at bounding box center [459, 259] width 132 height 20
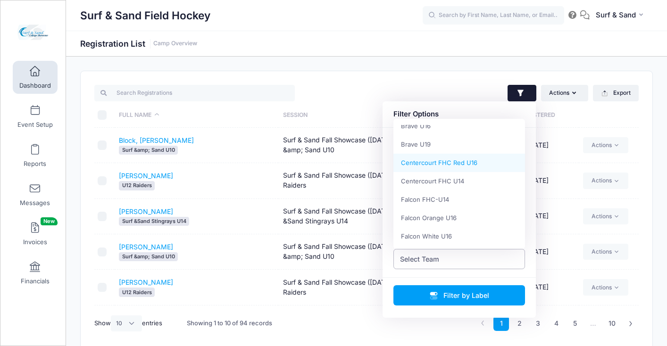
scroll to position [45, 0]
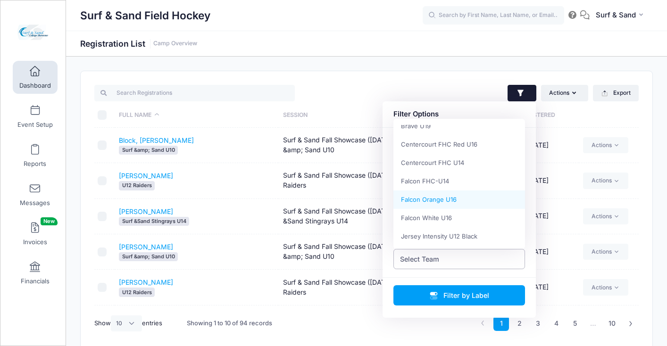
select select "Falcon Orange U16"
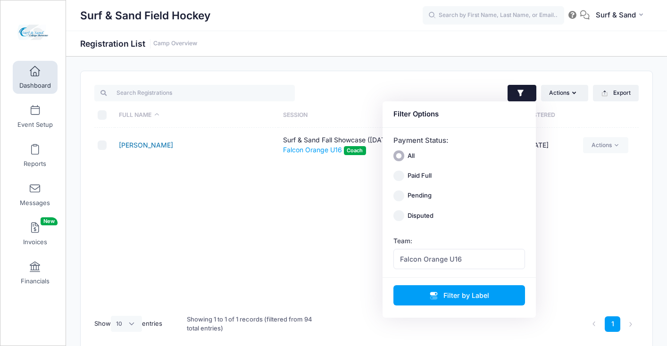
click at [151, 146] on link "Eden, Jennifer" at bounding box center [146, 145] width 54 height 8
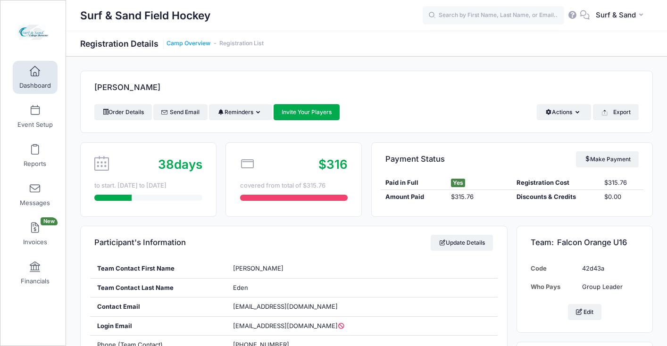
click at [200, 45] on link "Camp Overview" at bounding box center [189, 43] width 44 height 7
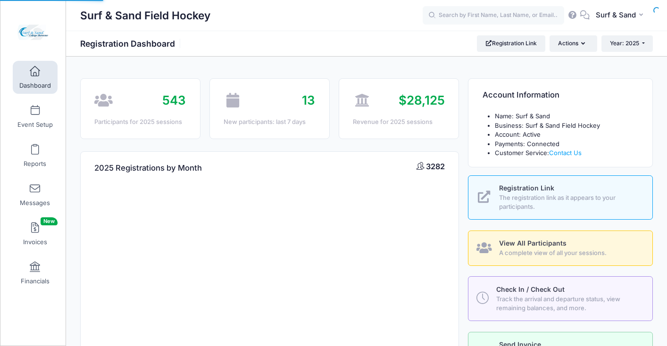
select select
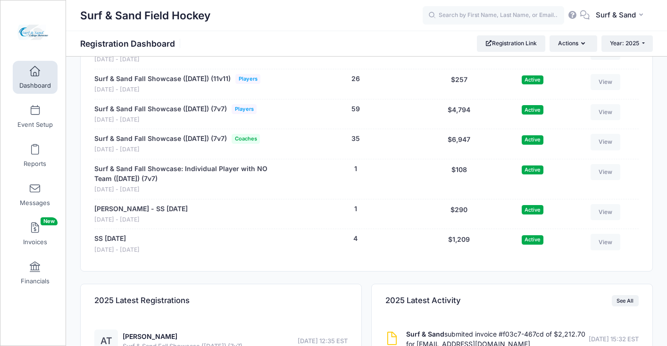
scroll to position [2013, 0]
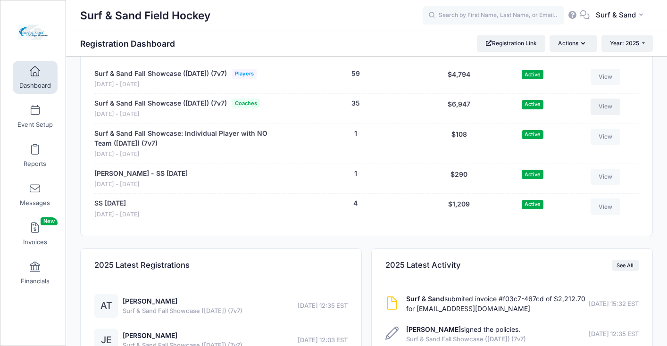
click at [608, 115] on link "View" at bounding box center [606, 107] width 30 height 16
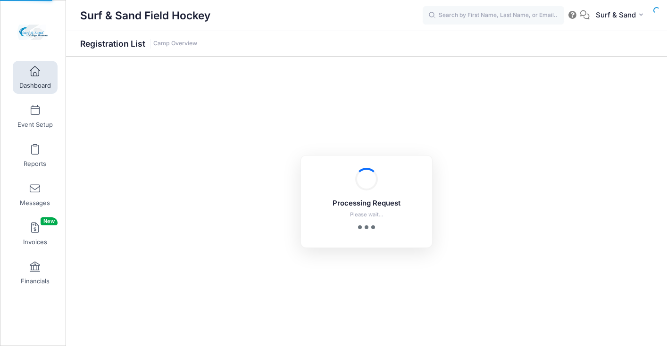
select select "10"
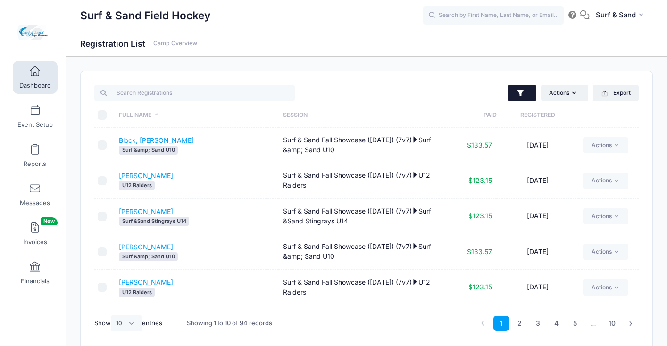
click at [526, 95] on button "button" at bounding box center [522, 93] width 29 height 17
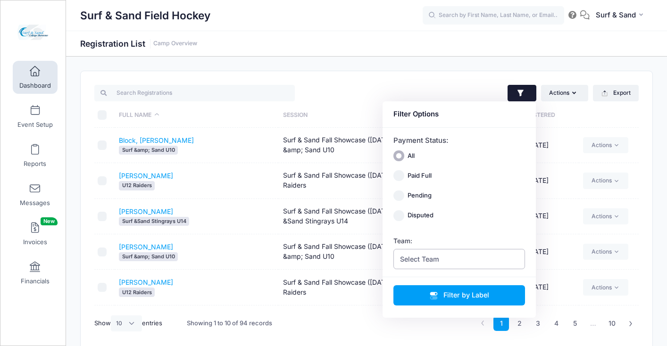
click at [476, 257] on span "Select Team" at bounding box center [459, 259] width 132 height 20
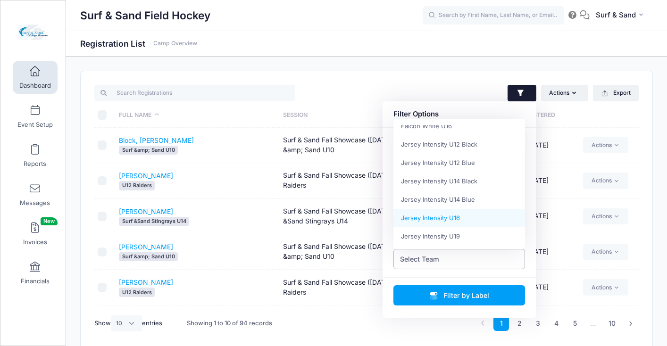
scroll to position [98, 0]
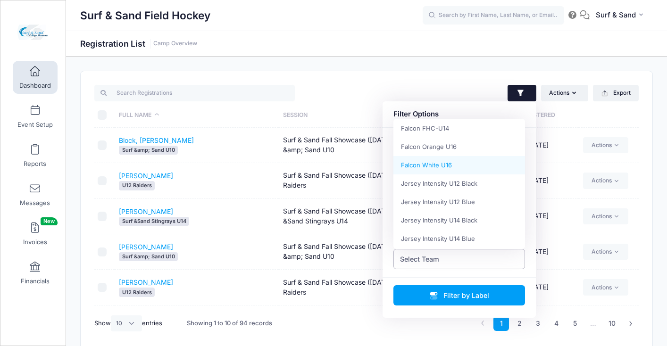
select select "Falcon White U16"
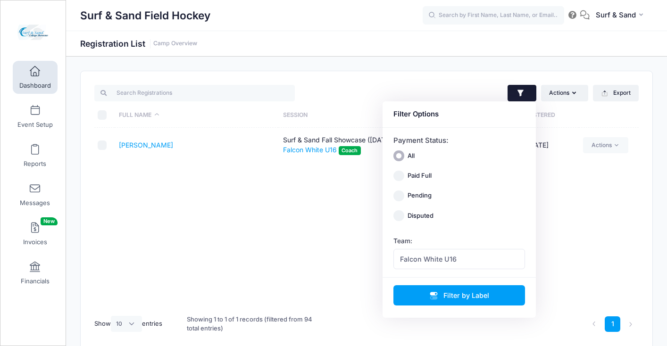
click at [211, 188] on div "Full Name Session Paid Registered Eden, Jennifer Surf & Sand Fall Showcase (Nov…" at bounding box center [366, 218] width 544 height 181
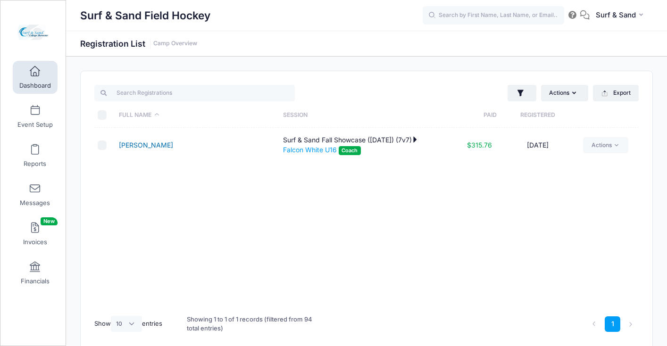
click at [147, 145] on link "Eden, Jennifer" at bounding box center [146, 145] width 54 height 8
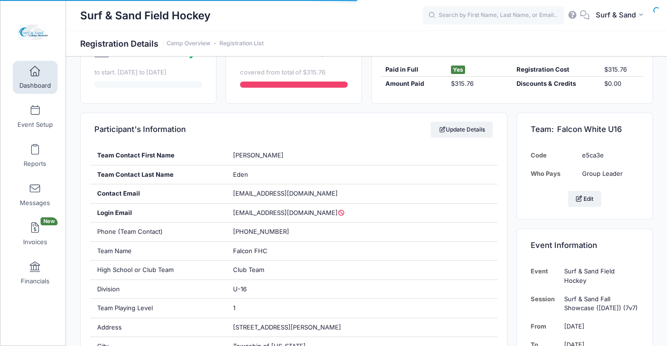
scroll to position [248, 0]
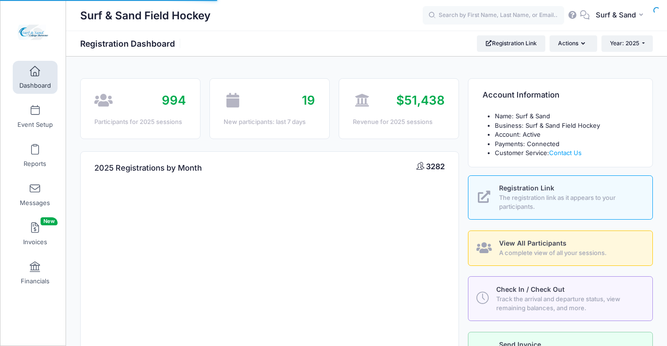
select select
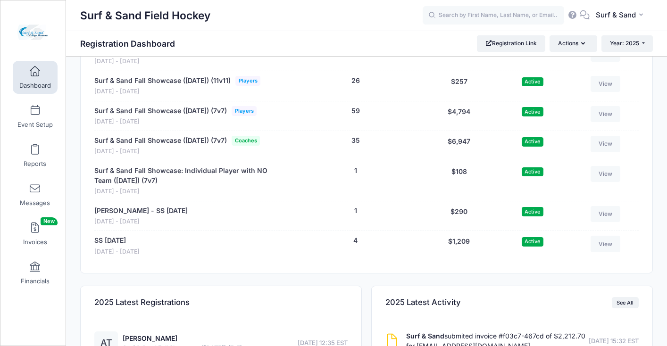
scroll to position [1926, 0]
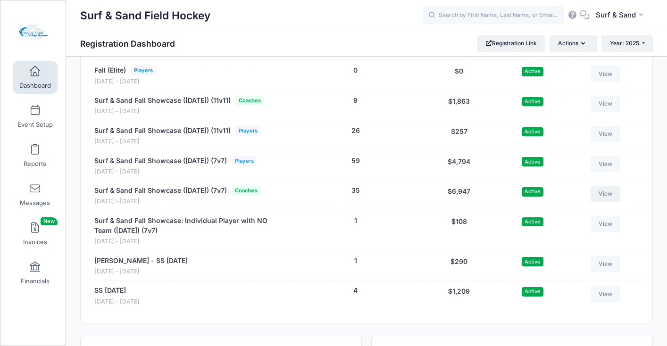
click at [604, 202] on link "View" at bounding box center [606, 194] width 30 height 16
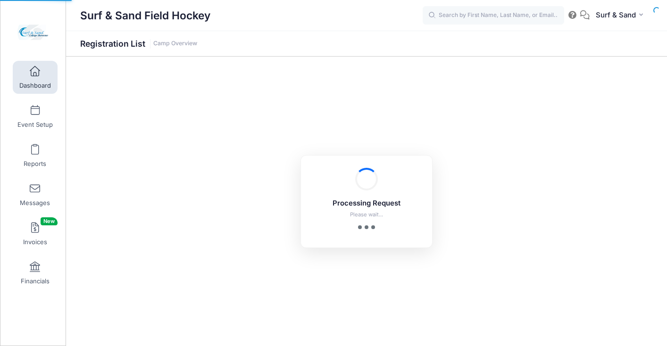
select select "10"
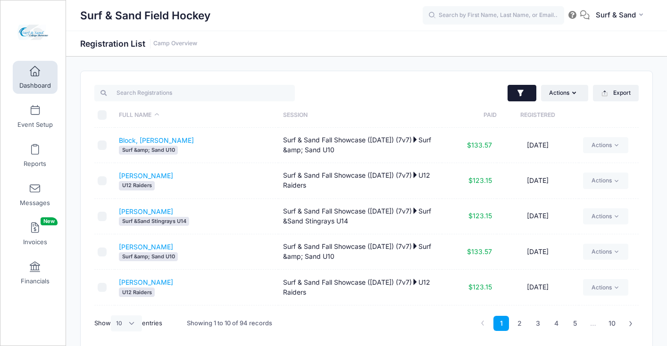
click at [524, 91] on icon "button" at bounding box center [520, 93] width 9 height 9
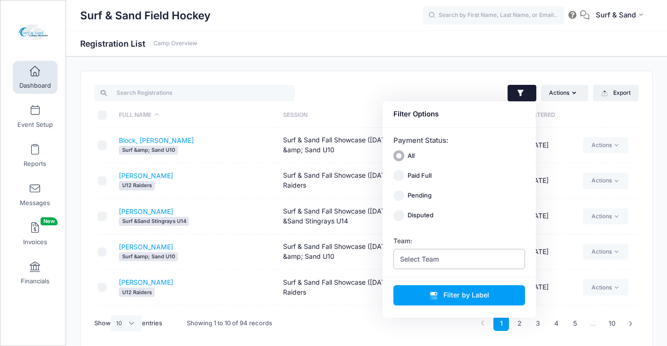
click at [453, 250] on span "Select Team" at bounding box center [459, 259] width 132 height 20
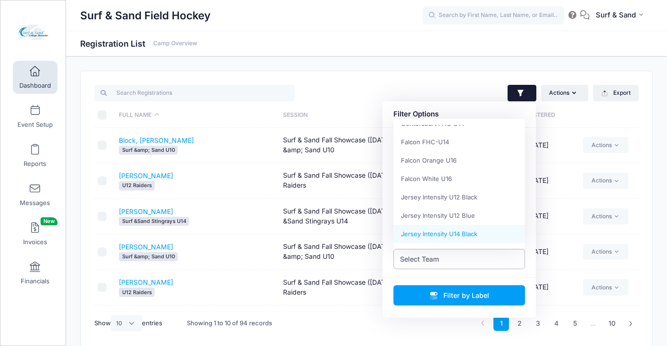
scroll to position [78, 0]
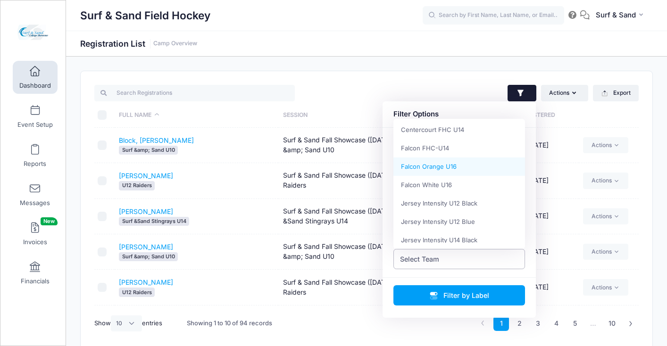
select select "Falcon Orange U16"
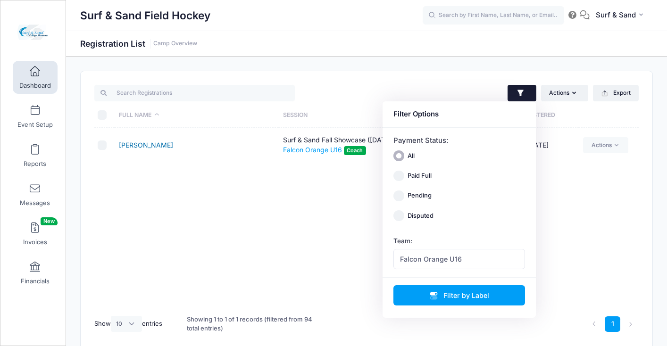
click at [157, 143] on link "Eden, Jennifer" at bounding box center [146, 145] width 54 height 8
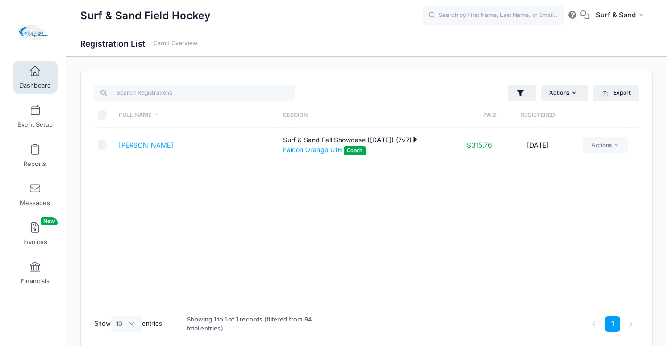
click at [35, 76] on span at bounding box center [35, 72] width 0 height 10
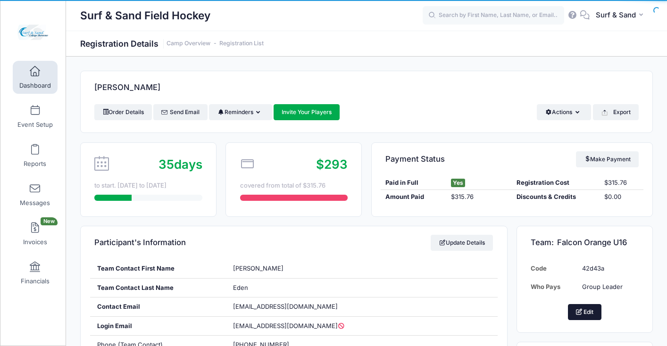
click at [586, 310] on button "Edit" at bounding box center [585, 312] width 34 height 16
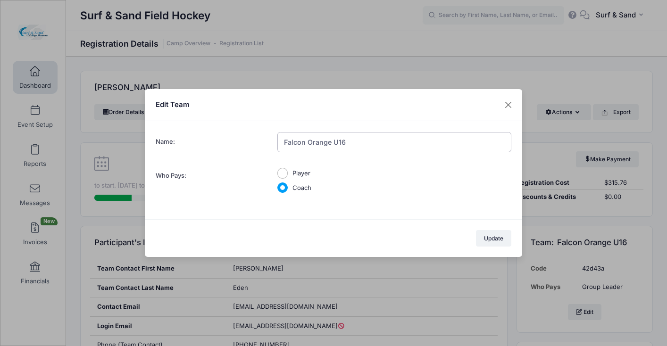
click at [321, 145] on input "Falcon Orange U16" at bounding box center [394, 142] width 234 height 20
type input "Falcon Black U16"
click at [486, 240] on button "Update" at bounding box center [494, 238] width 36 height 16
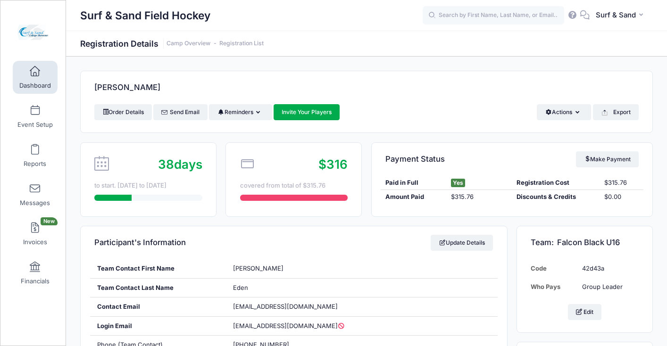
click at [42, 77] on link "Dashboard" at bounding box center [35, 77] width 45 height 33
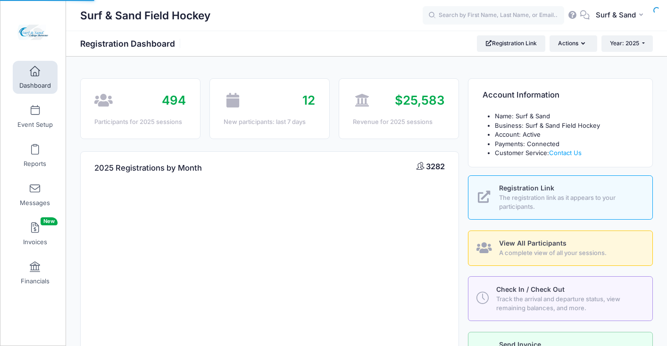
select select
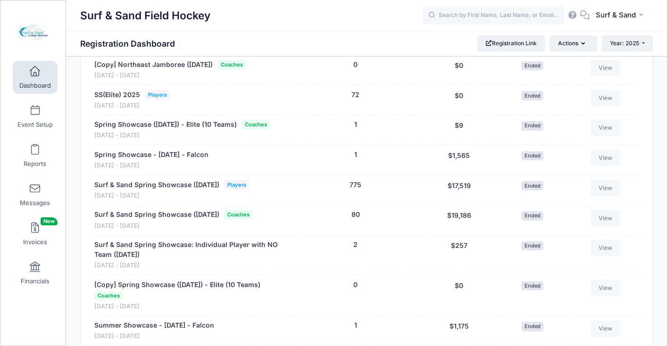
scroll to position [1436, 0]
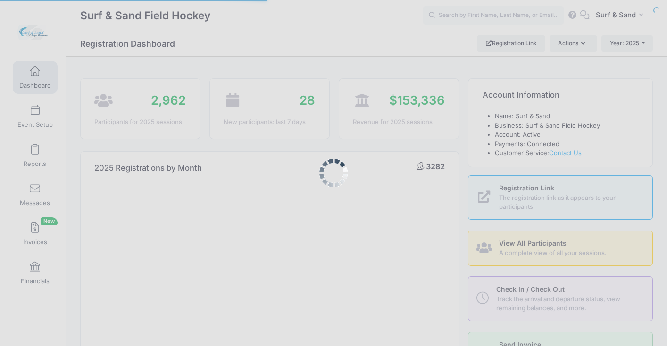
select select
